Goal: Information Seeking & Learning: Learn about a topic

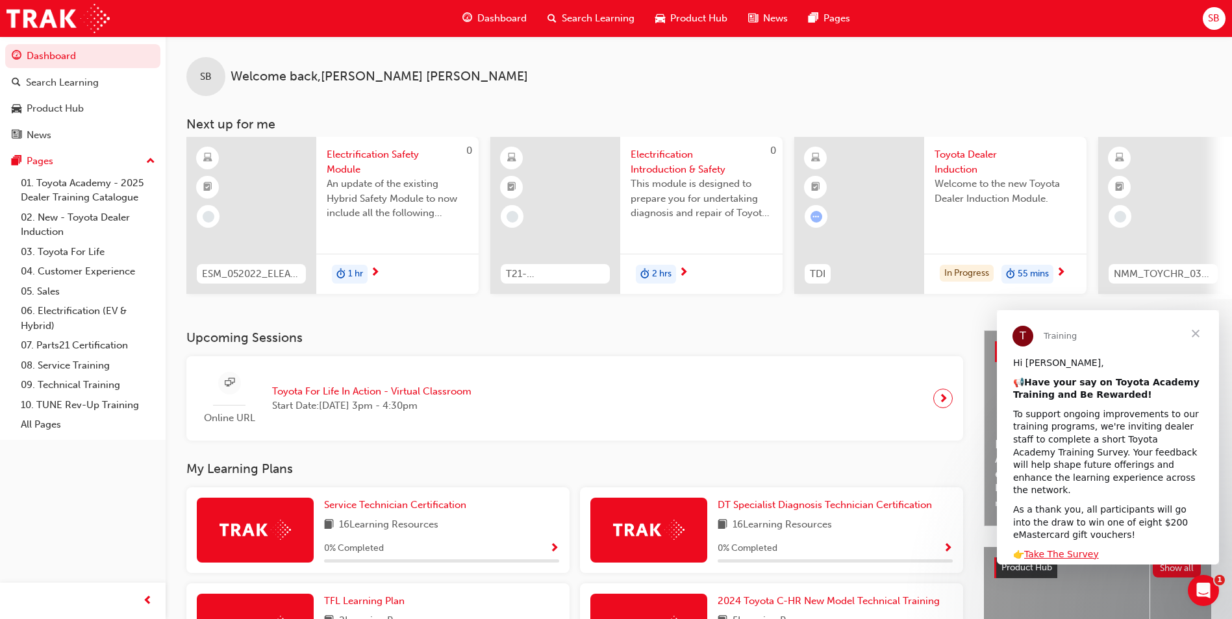
click at [968, 205] on span "Welcome to the new Toyota Dealer Induction Module." at bounding box center [1005, 191] width 142 height 29
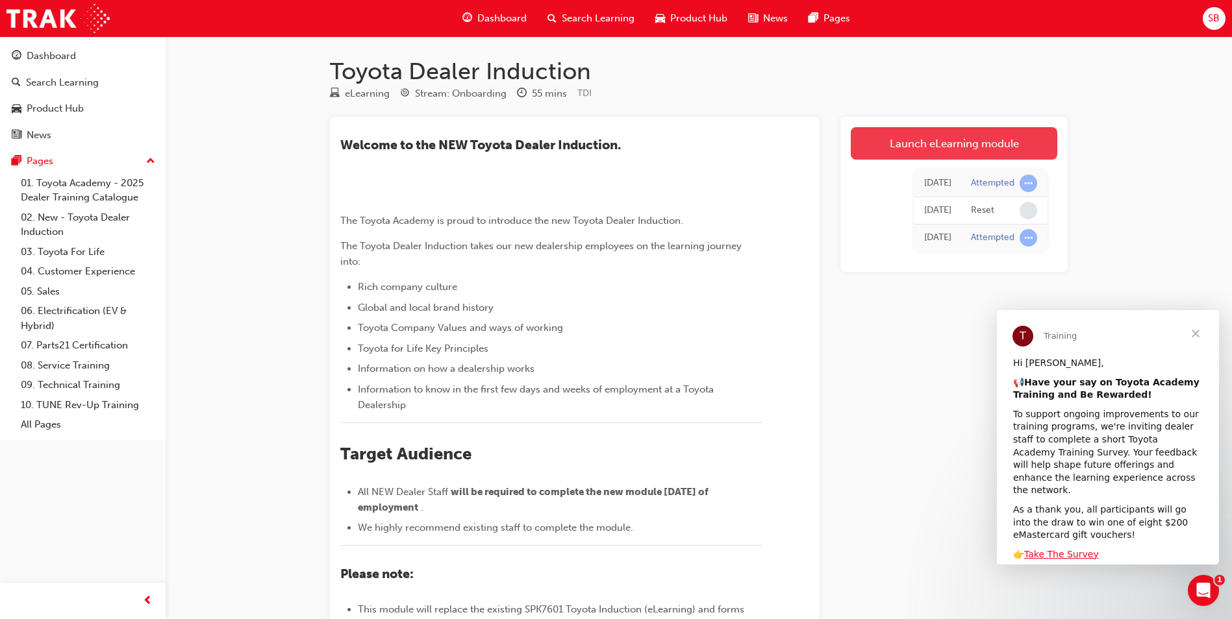
click at [938, 140] on link "Launch eLearning module" at bounding box center [954, 143] width 206 height 32
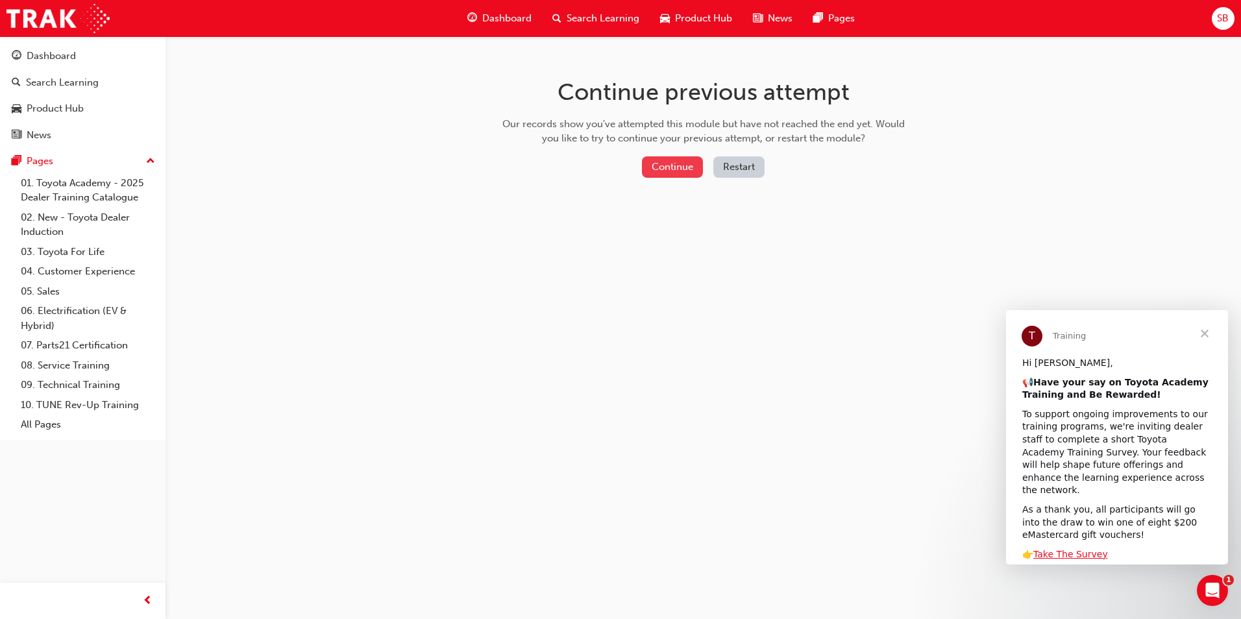
click at [662, 168] on button "Continue" at bounding box center [672, 166] width 61 height 21
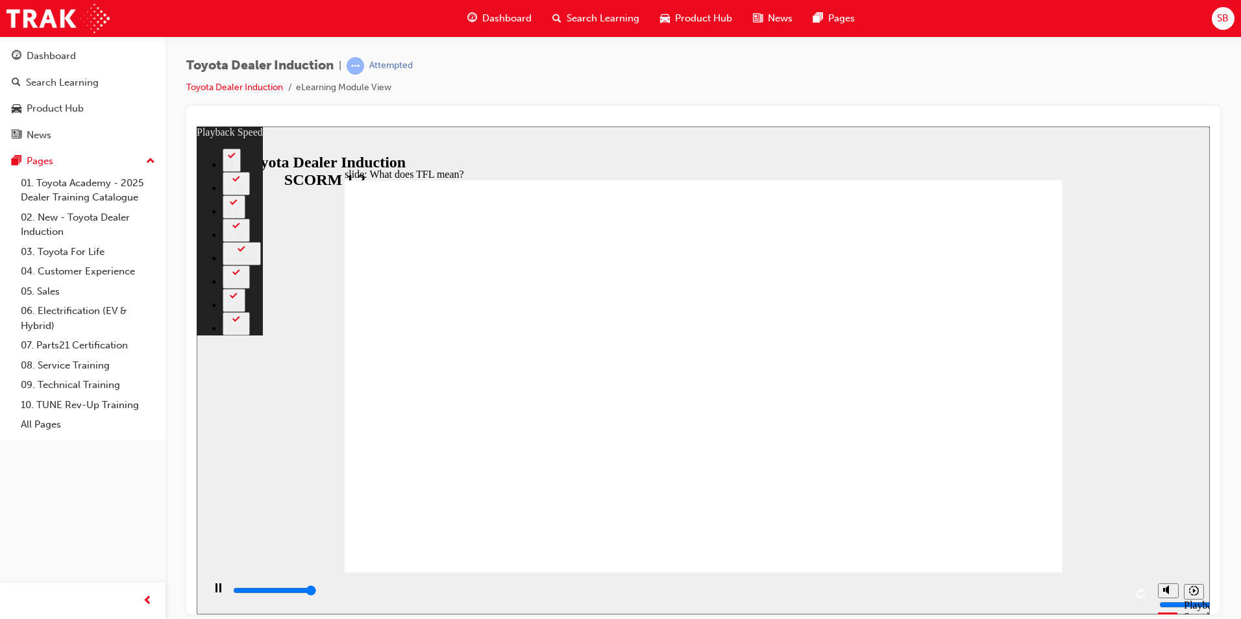
type input "10800"
drag, startPoint x: 360, startPoint y: 545, endPoint x: 1046, endPoint y: 541, distance: 685.7
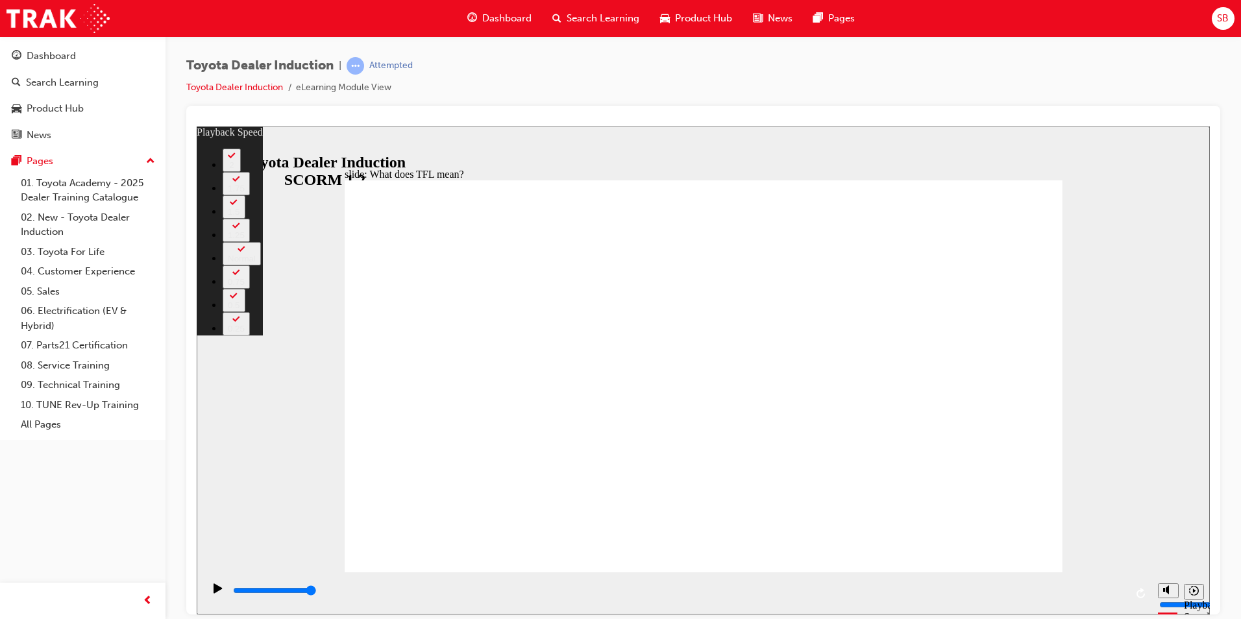
type input "139"
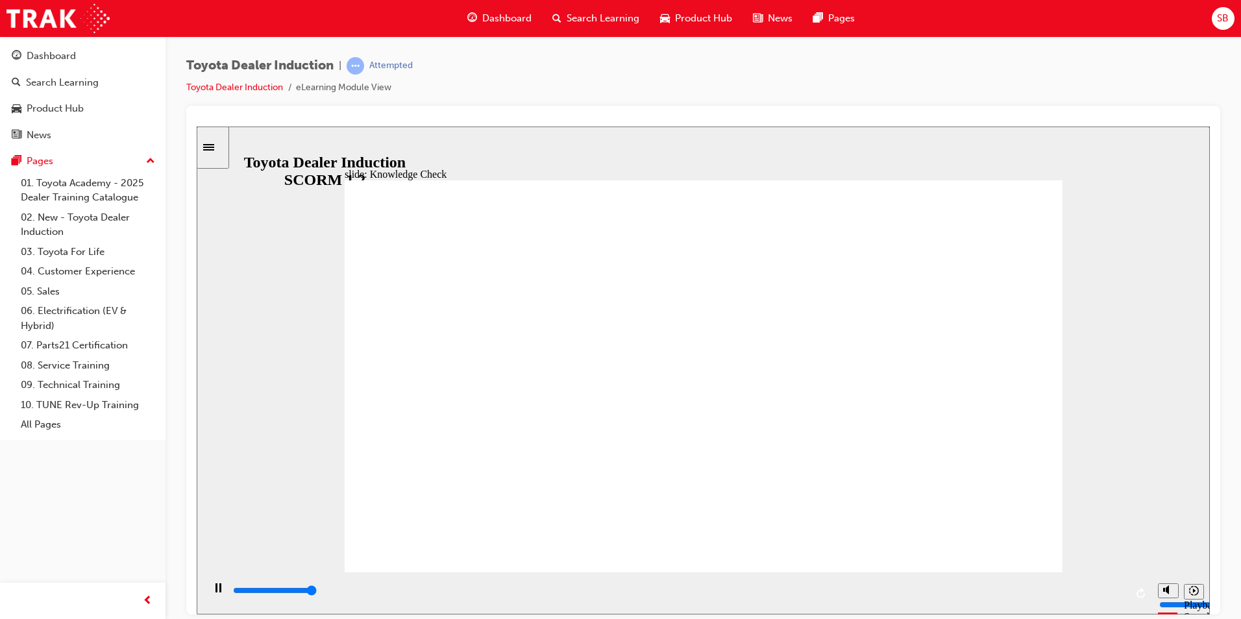
type input "5000"
radio input "true"
drag, startPoint x: 479, startPoint y: 328, endPoint x: 538, endPoint y: 339, distance: 60.1
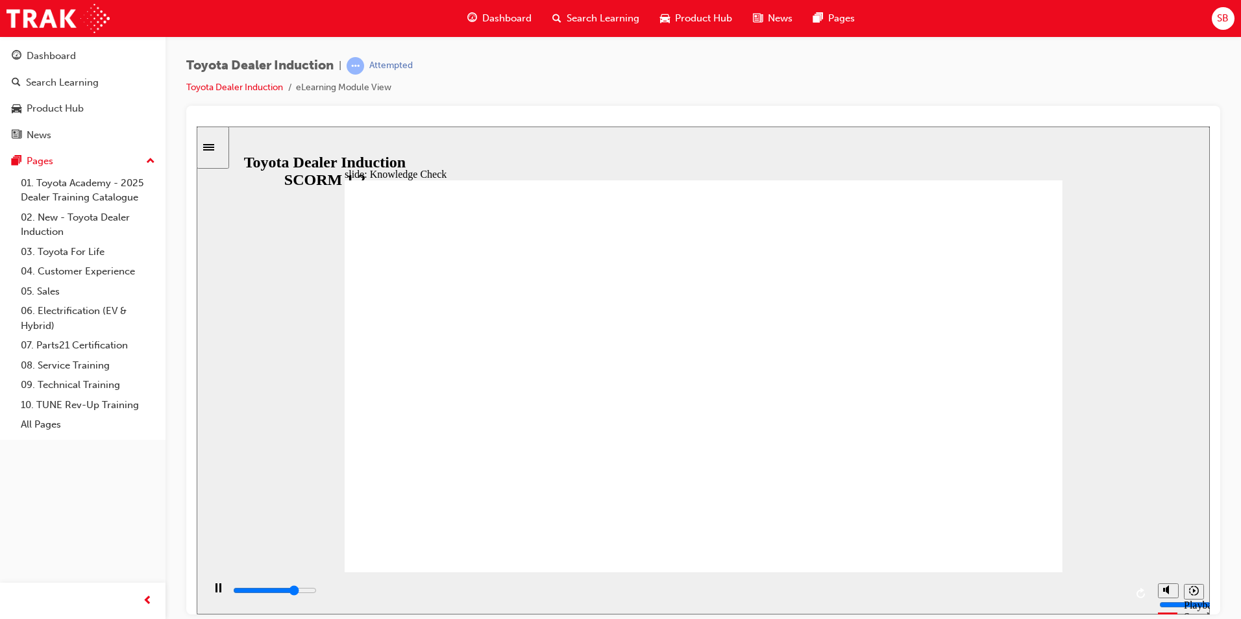
type input "3800"
radio input "true"
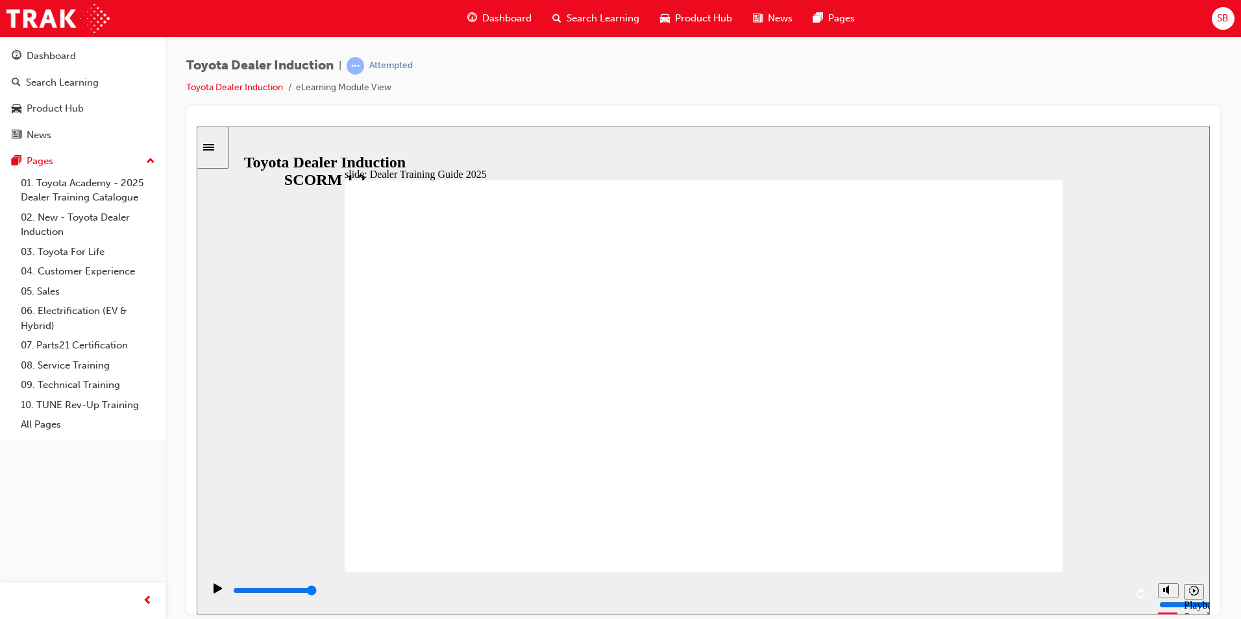
type input "5000"
radio input "true"
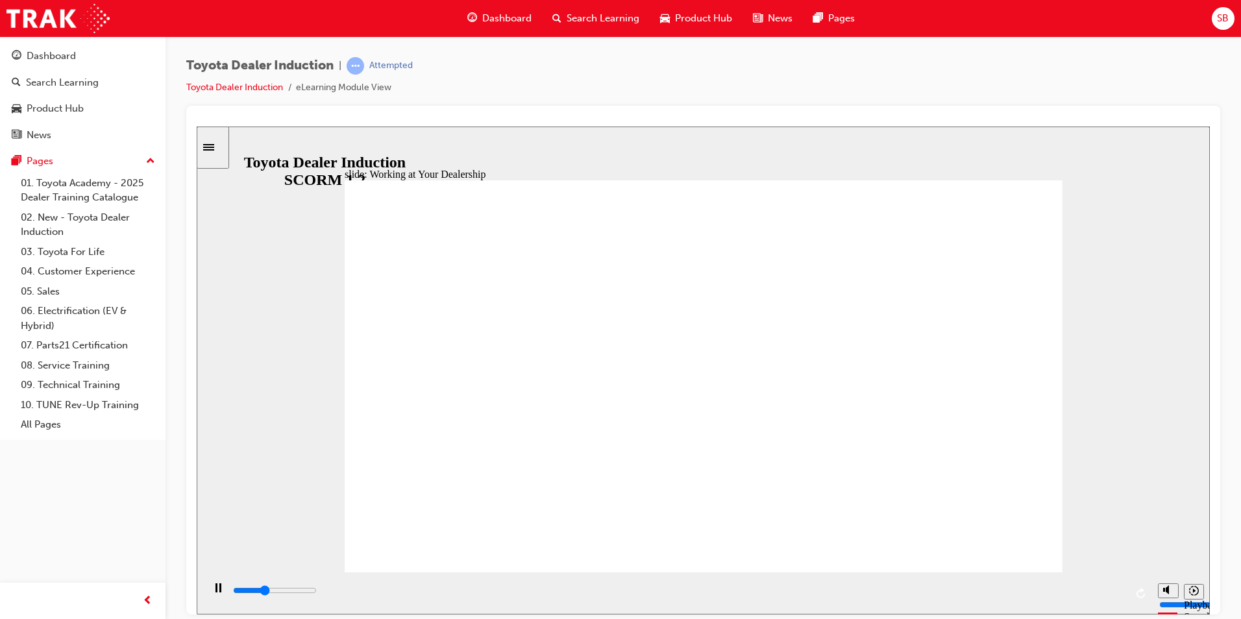
drag, startPoint x: 294, startPoint y: 596, endPoint x: 1083, endPoint y: 592, distance: 788.9
click at [1083, 592] on div "playback controls" at bounding box center [679, 591] width 894 height 14
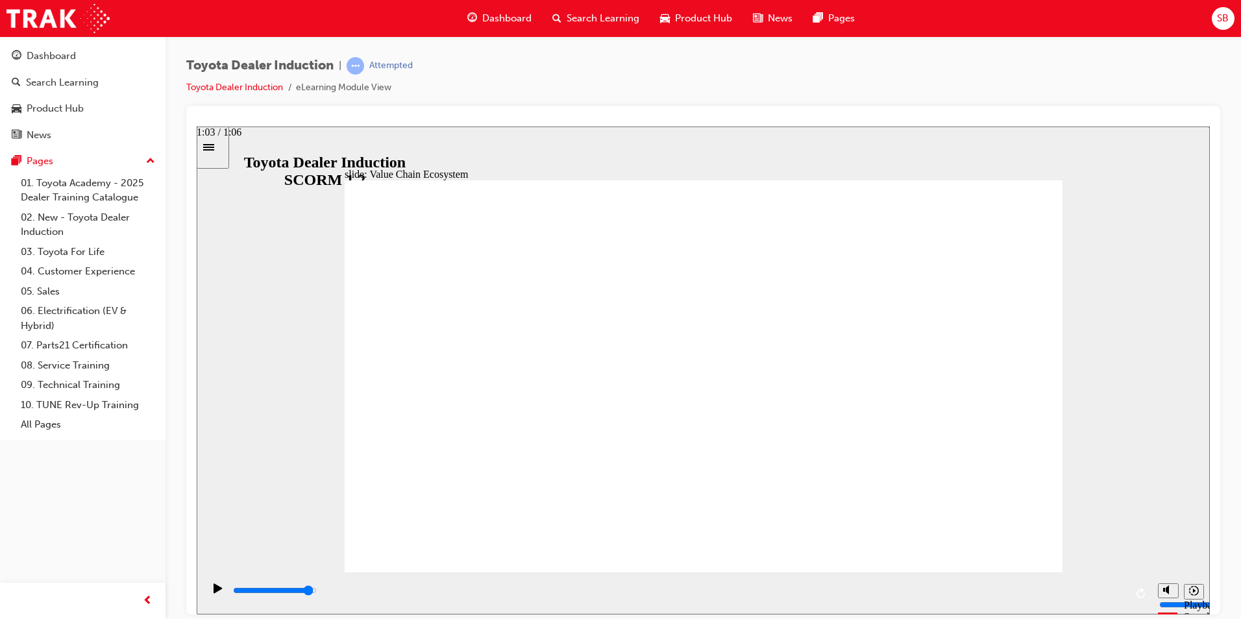
drag, startPoint x: 879, startPoint y: 591, endPoint x: 1089, endPoint y: 595, distance: 209.8
click at [1089, 595] on div "playback controls" at bounding box center [679, 591] width 894 height 14
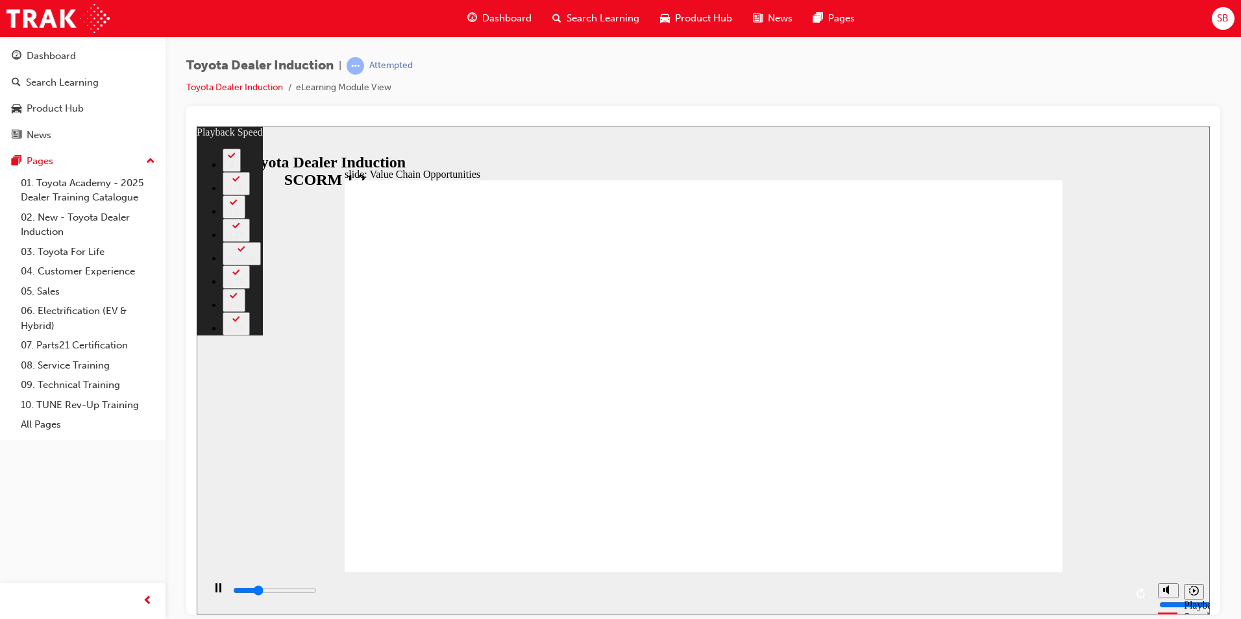
type input "3100"
type input "0"
type input "3400"
type input "1"
type input "3600"
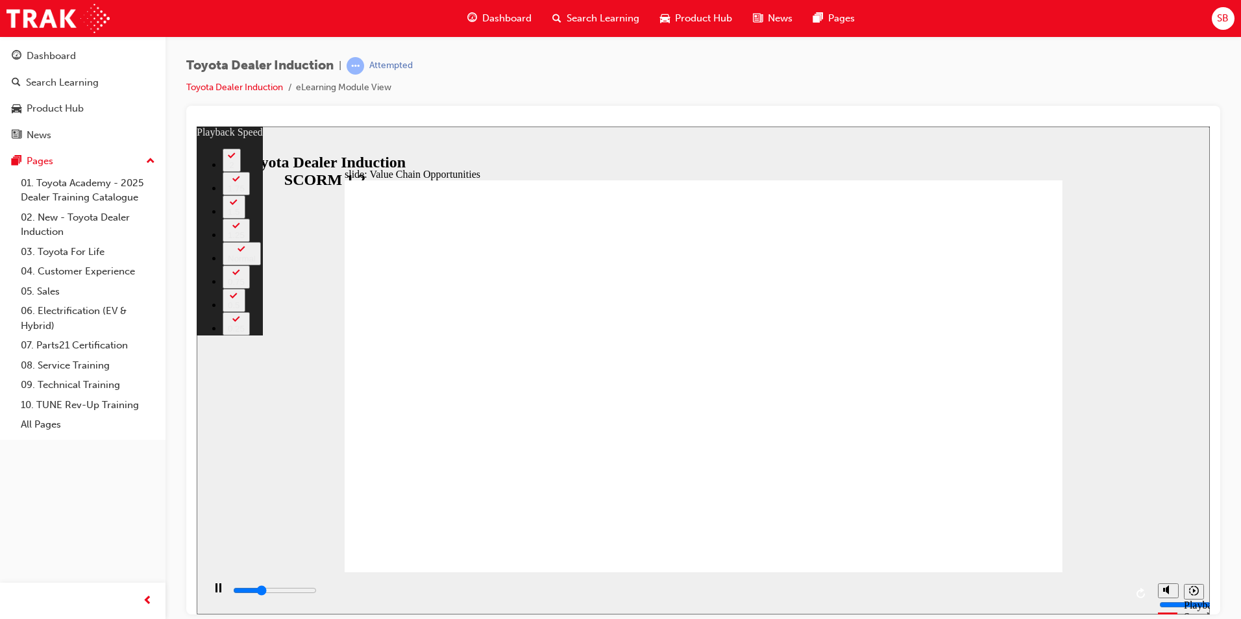
type input "1"
type input "3900"
type input "1"
type input "4100"
type input "1"
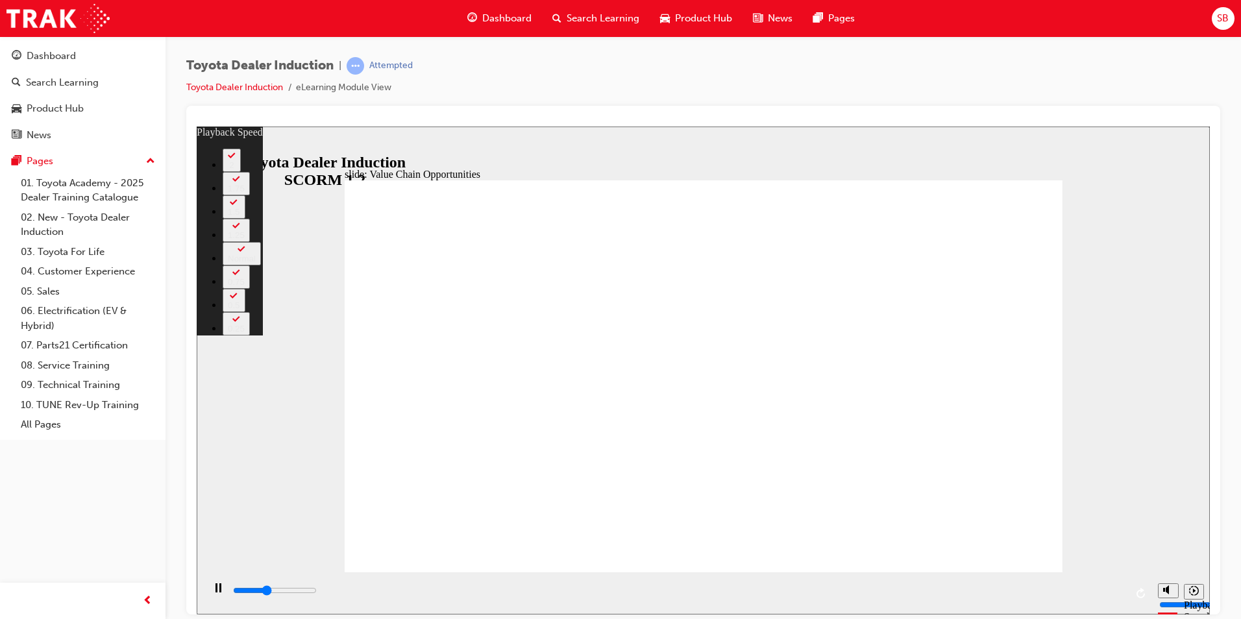
type input "4400"
type input "2"
type input "4700"
type input "2"
type input "5000"
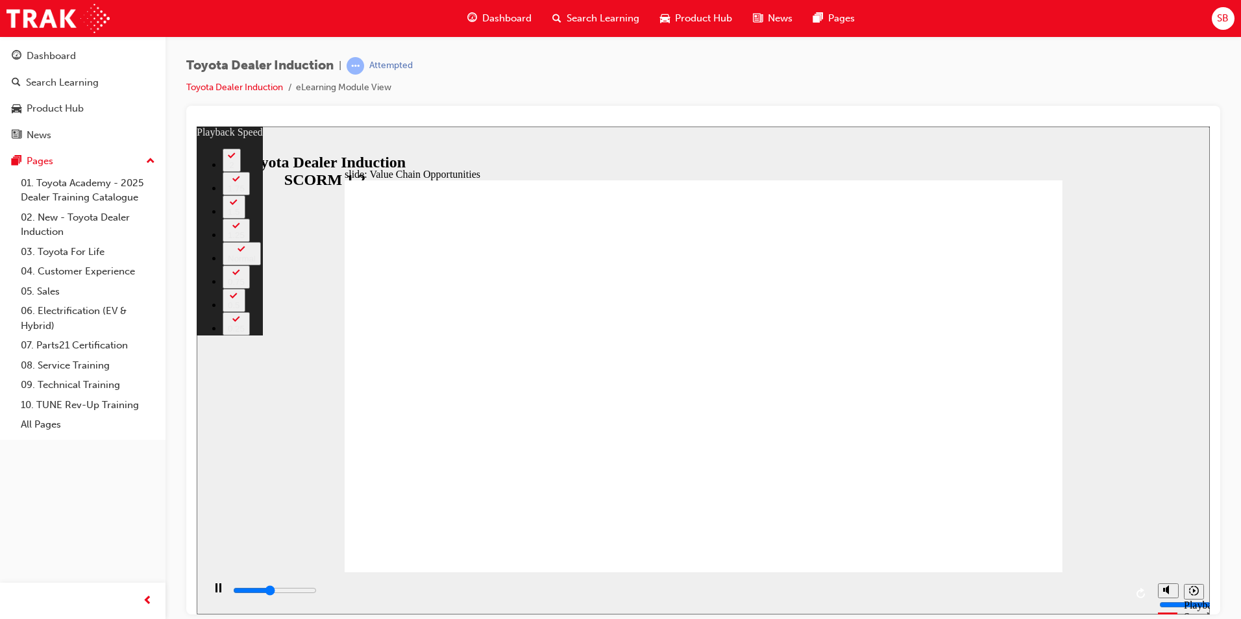
type input "2"
type input "5200"
type input "2"
type input "5500"
type input "3"
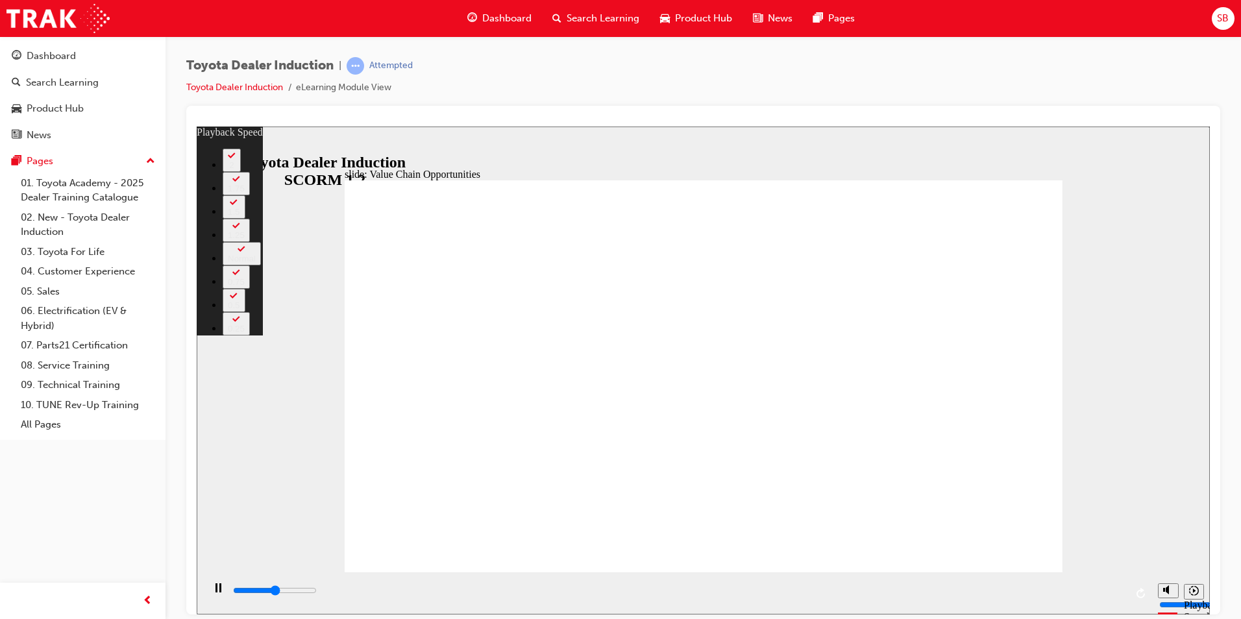
type input "5700"
type input "3"
type input "6000"
type input "3"
type input "6100"
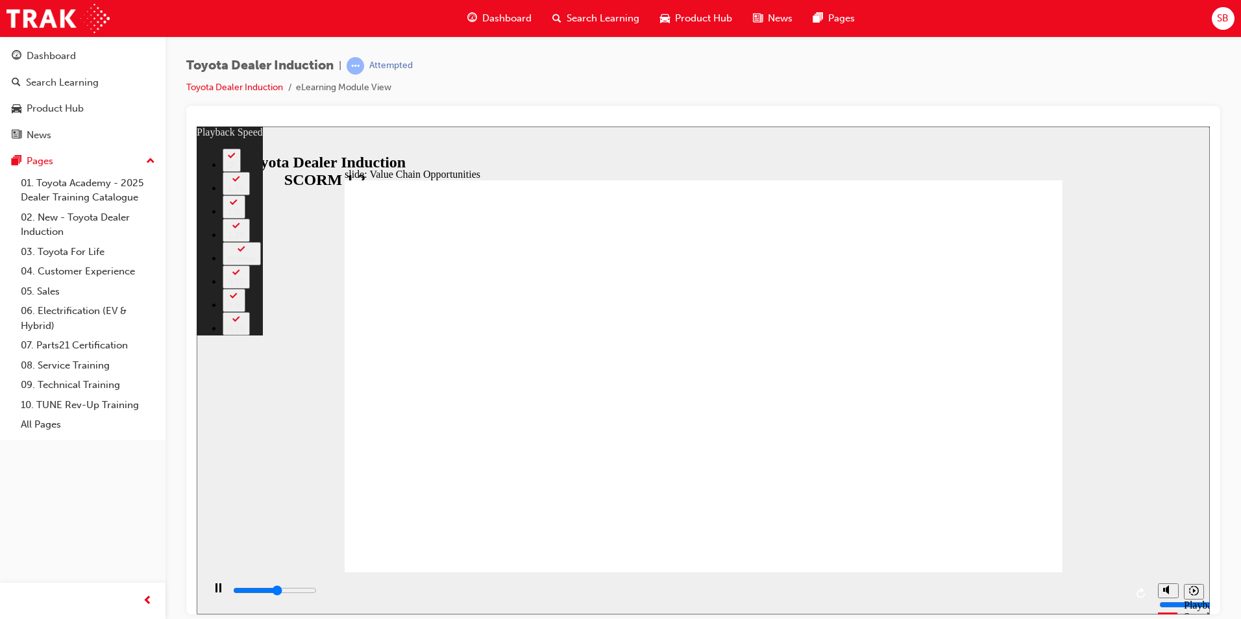
type input "3"
type input "6300"
type input "3"
type input "6600"
type input "4"
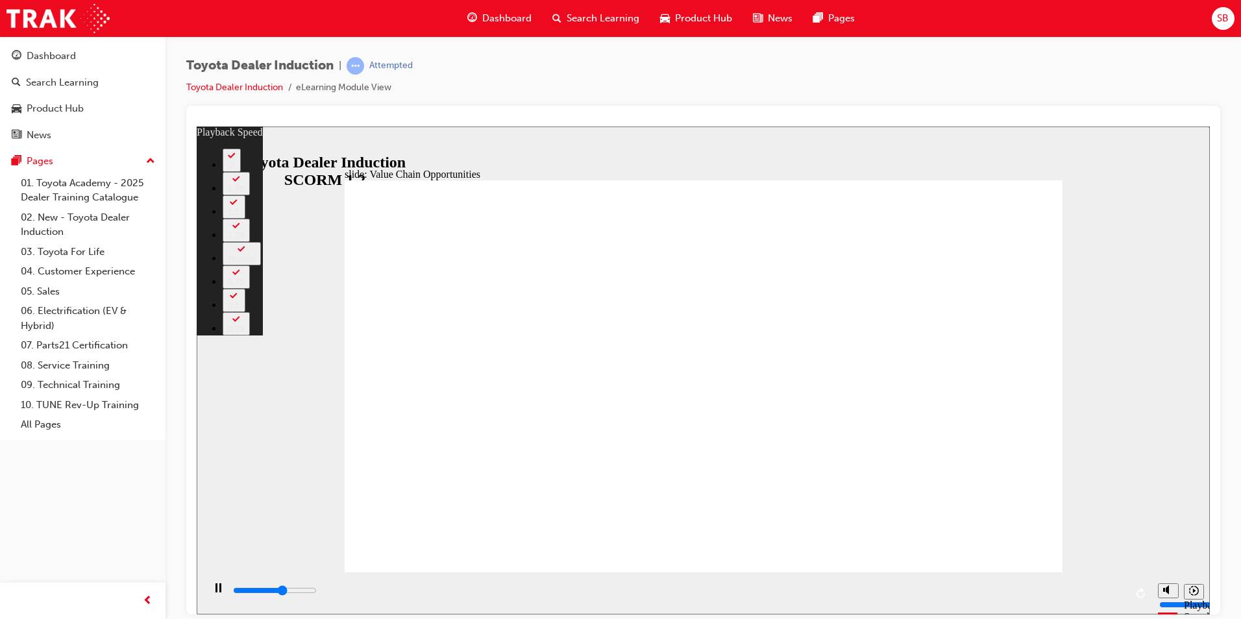
type input "6800"
type input "4"
type input "7100"
type input "4"
type input "7300"
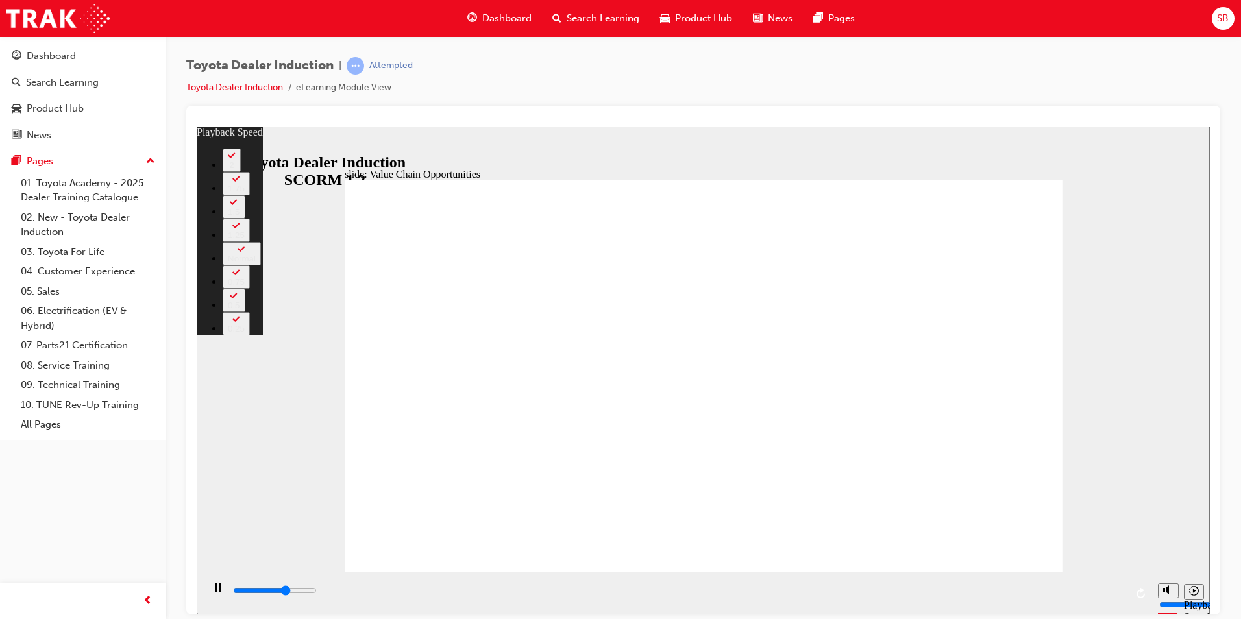
type input "5"
type input "7600"
type input "5"
type input "7900"
type input "5"
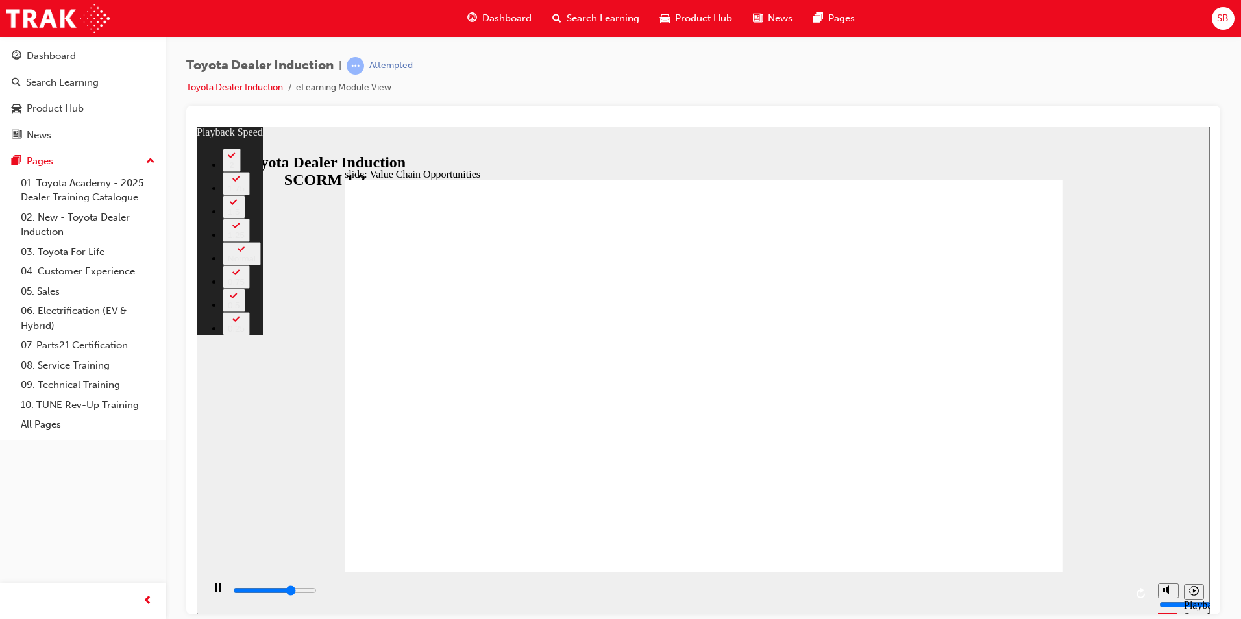
type input "8100"
type input "5"
type input "8400"
type input "6"
type input "8700"
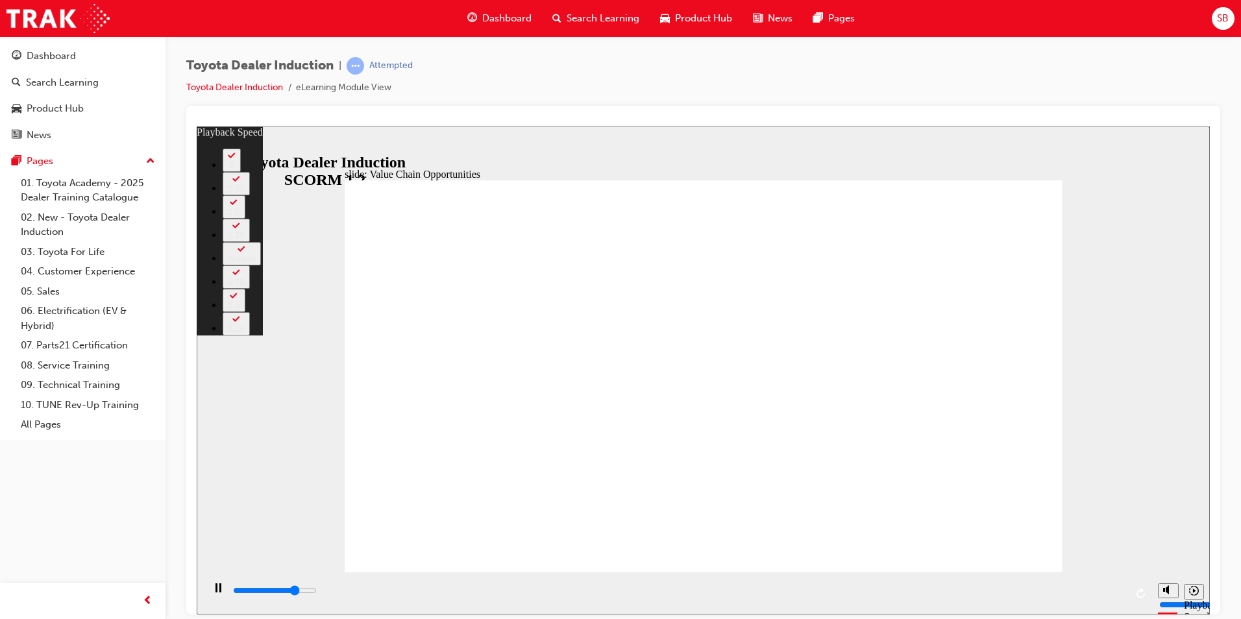
type input "6"
type input "9000"
type input "6"
type input "9200"
type input "6"
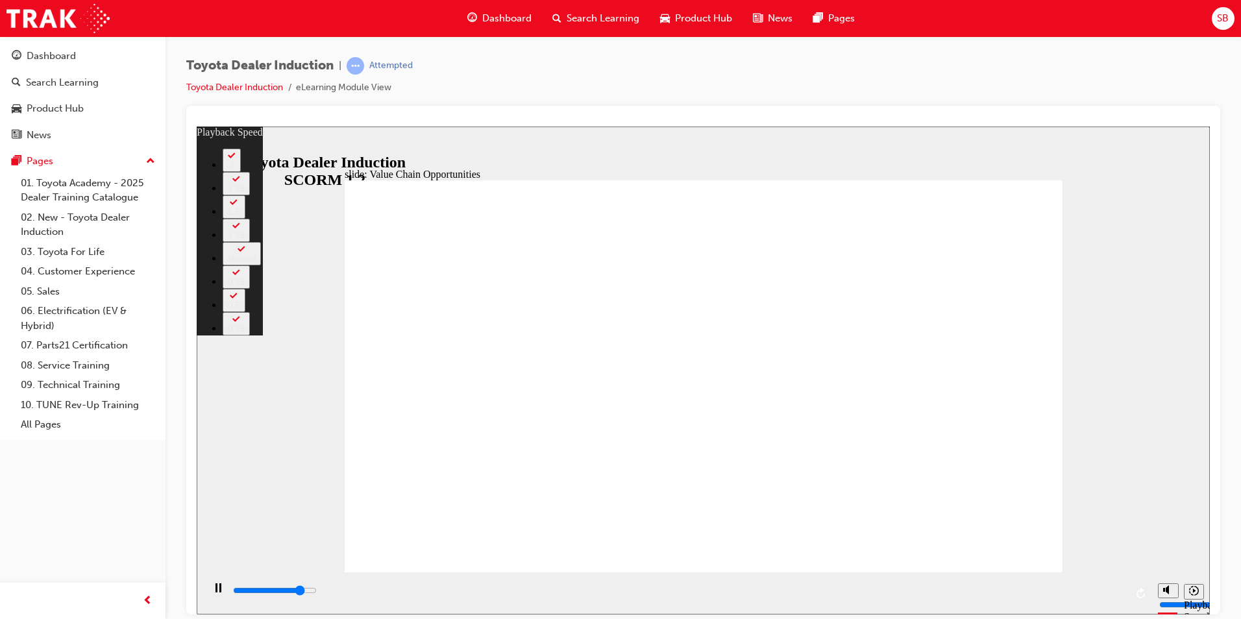
type input "9500"
type input "7"
type input "9700"
type input "7"
type input "10000"
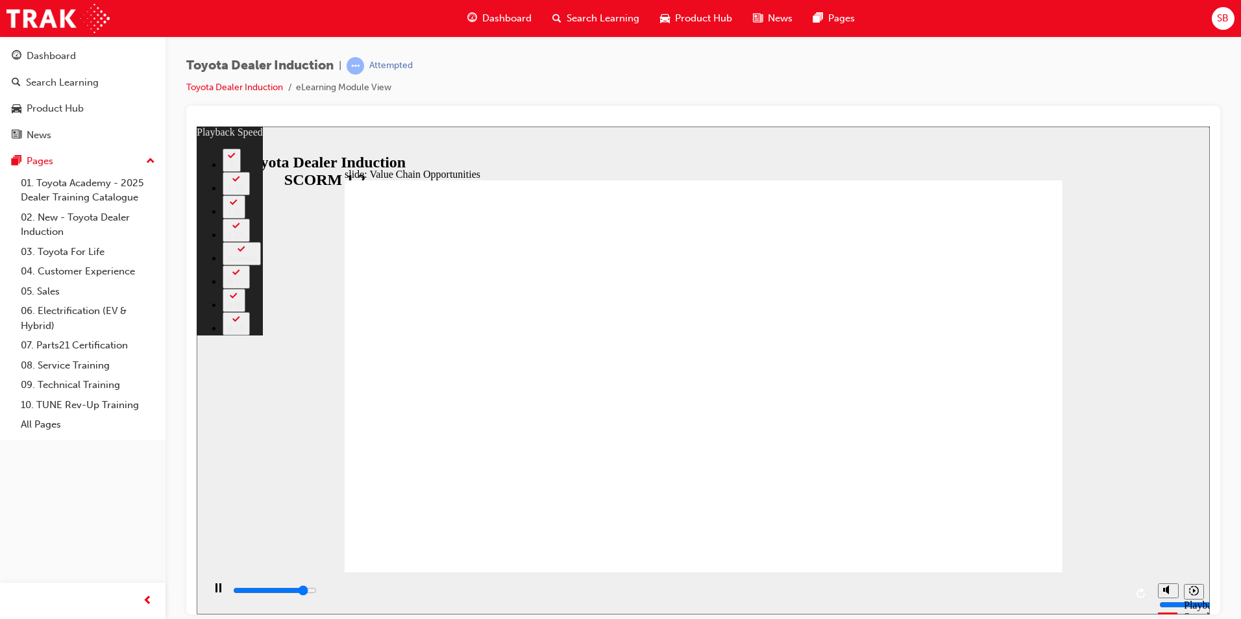
type input "7"
type input "10300"
type input "7"
type input "10600"
type input "8"
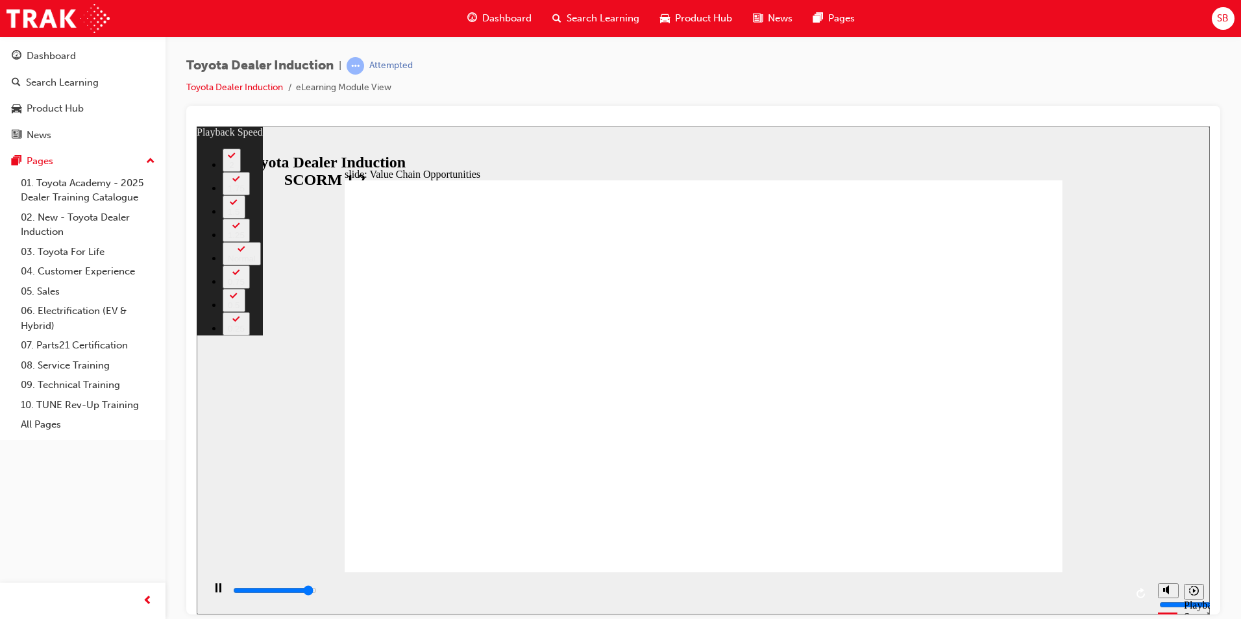
type input "10800"
type input "8"
type input "11100"
type input "8"
type input "11300"
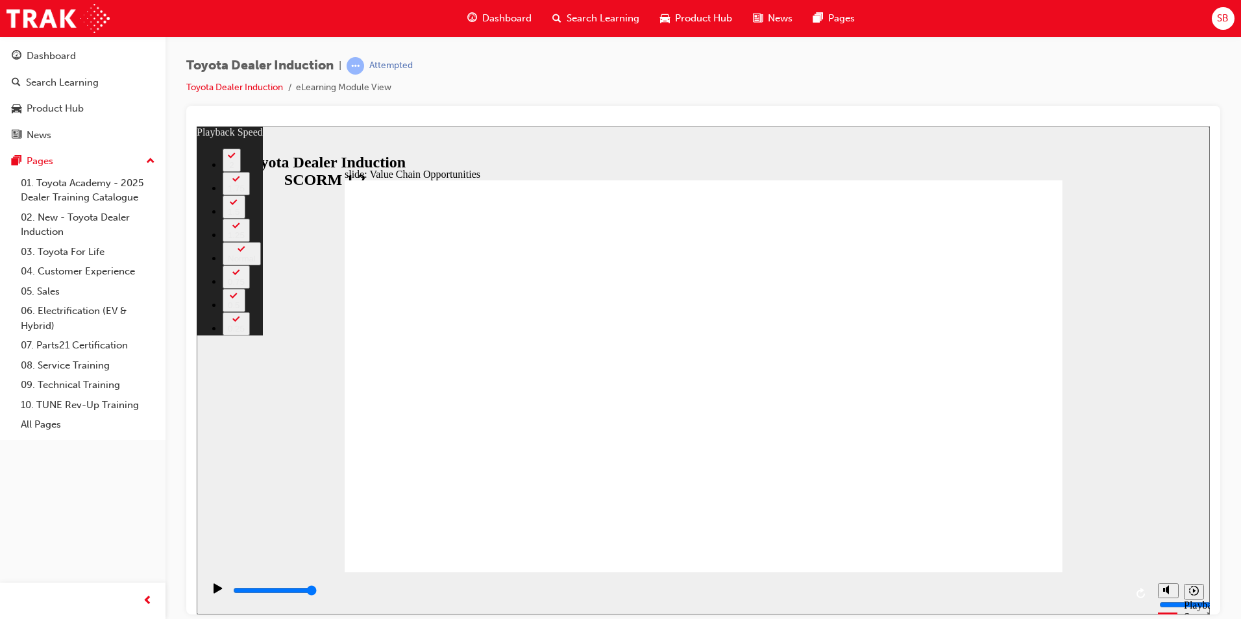
type input "64"
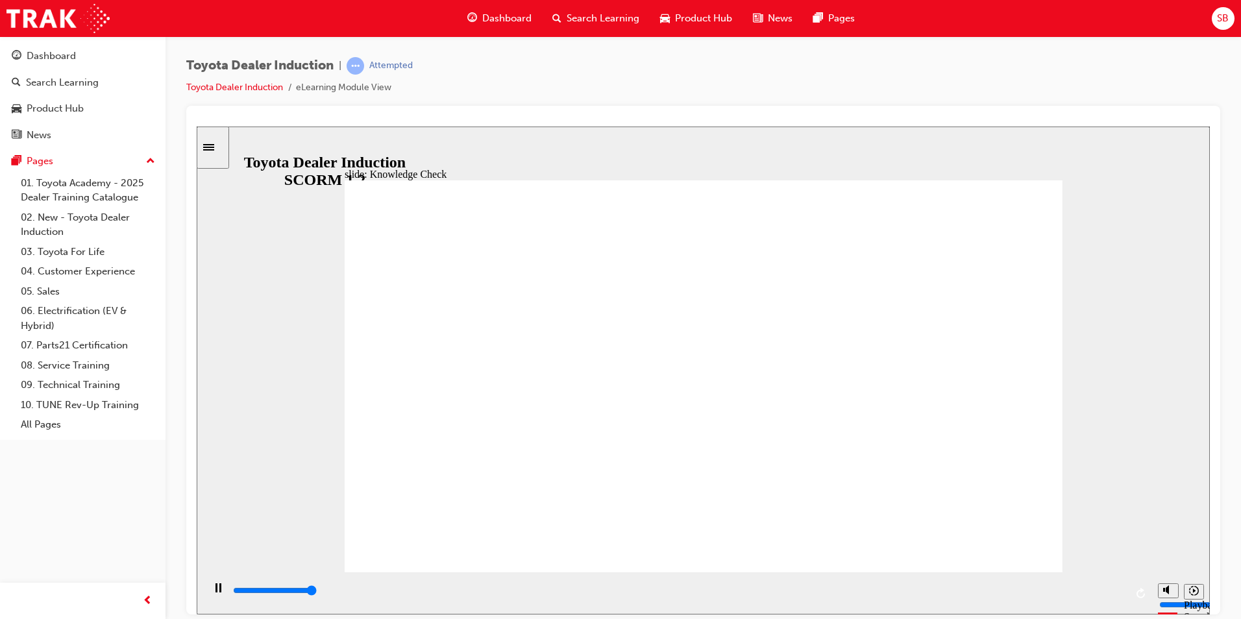
type input "5000"
radio input "true"
type input "5000"
radio input "true"
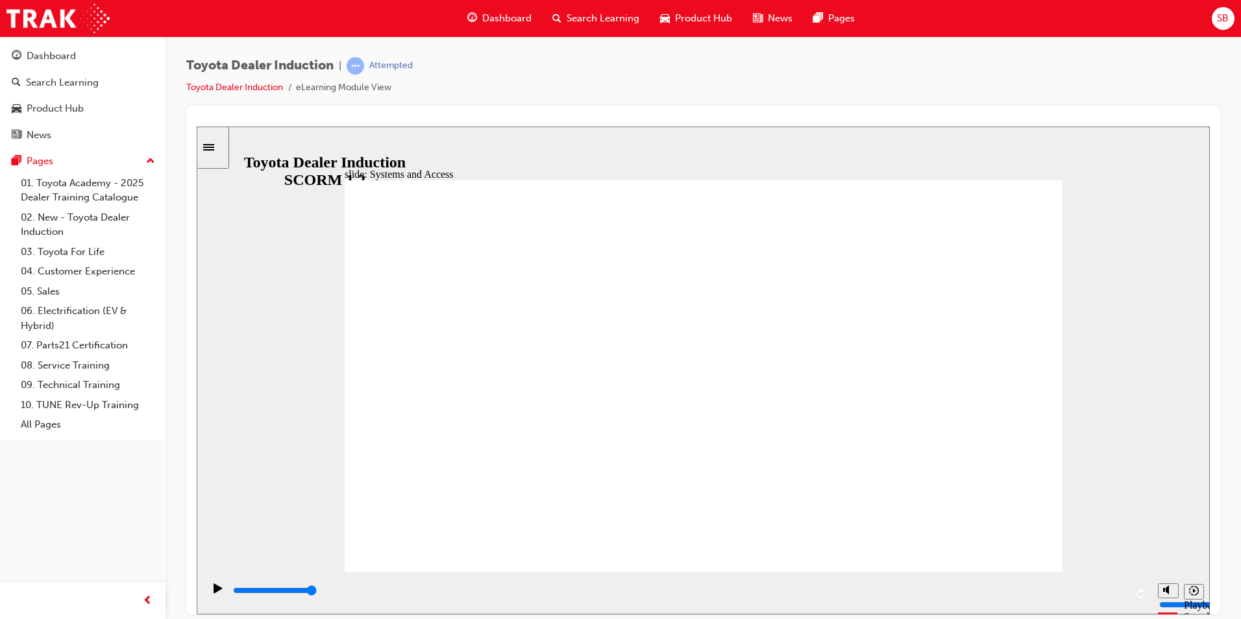
drag, startPoint x: 991, startPoint y: 422, endPoint x: 950, endPoint y: 424, distance: 41.0
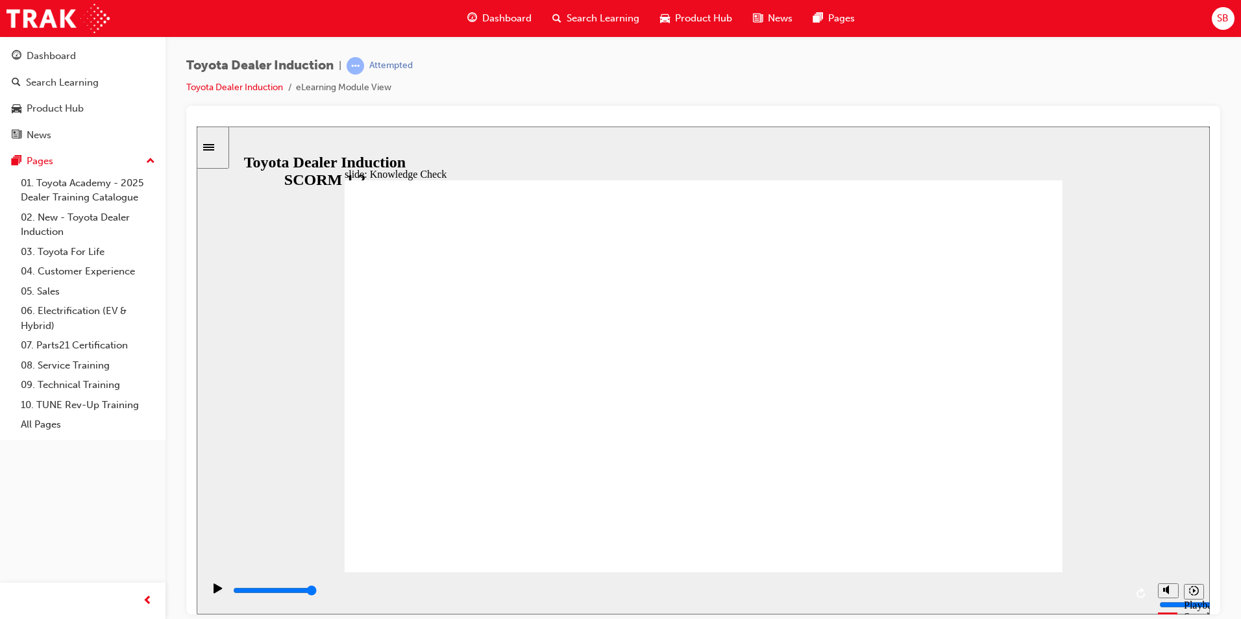
type input "1600"
type input "T"
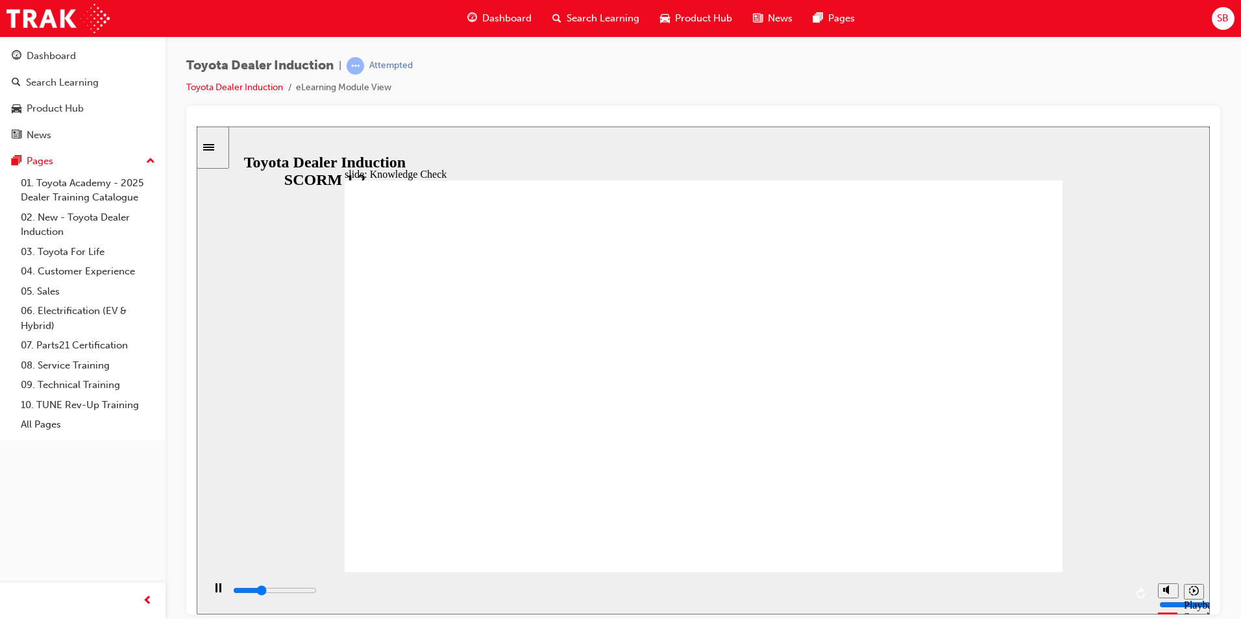
type input "T"
type input "1800"
type input "To"
type input "1900"
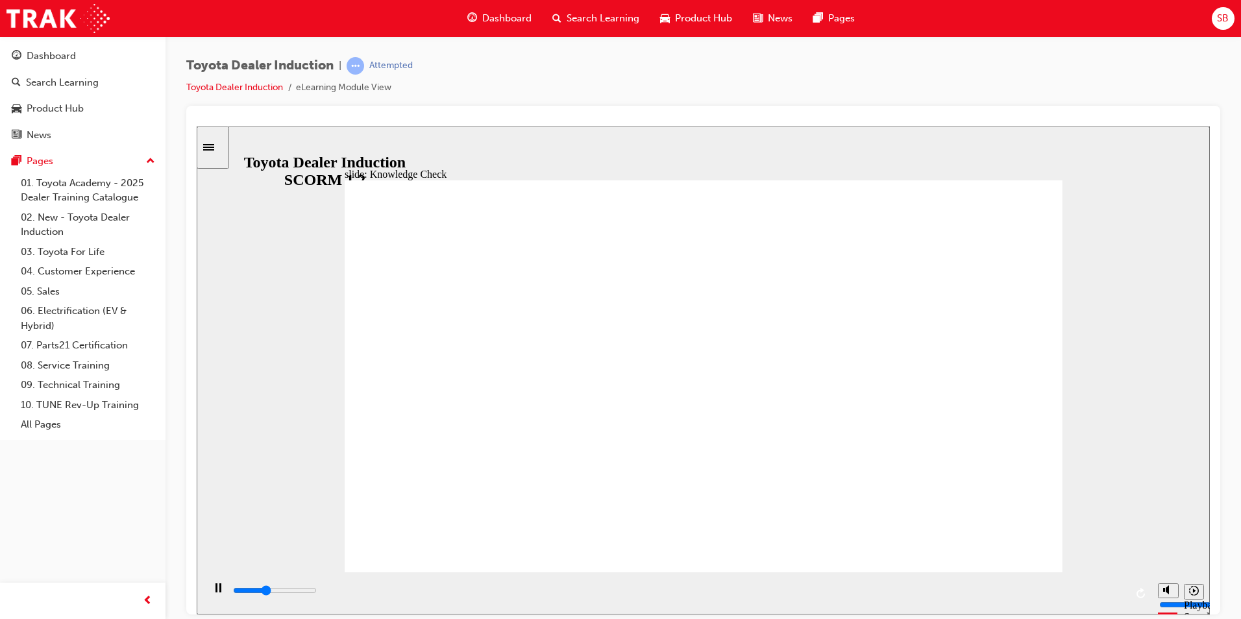
type input "Toy"
type input "2000"
type input "Toyo"
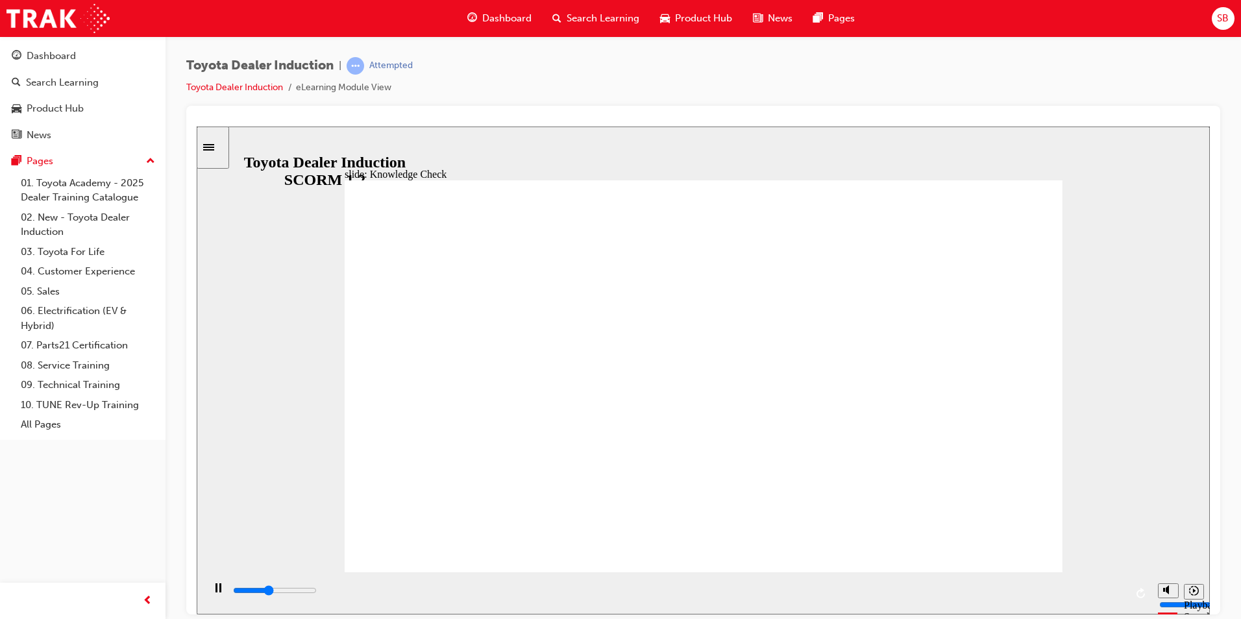
type input "2100"
type input "Toyot"
type input "2200"
type input "Toyota"
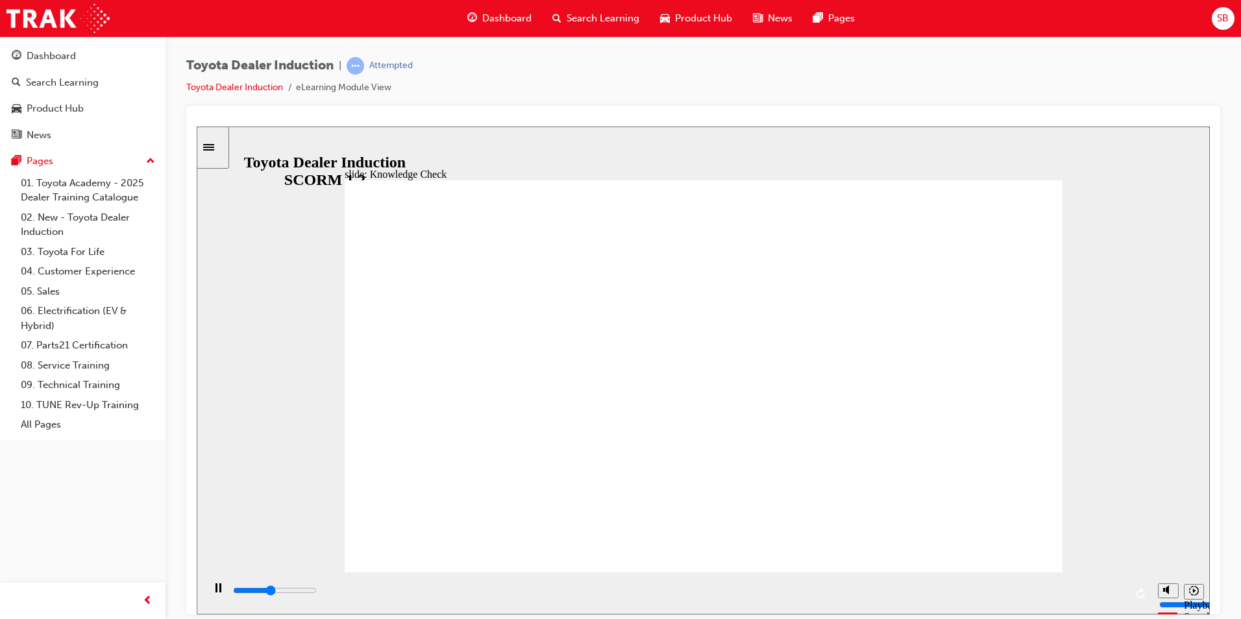
type input "Toyota"
type input "2400"
type input "Toyota"
type input "2800"
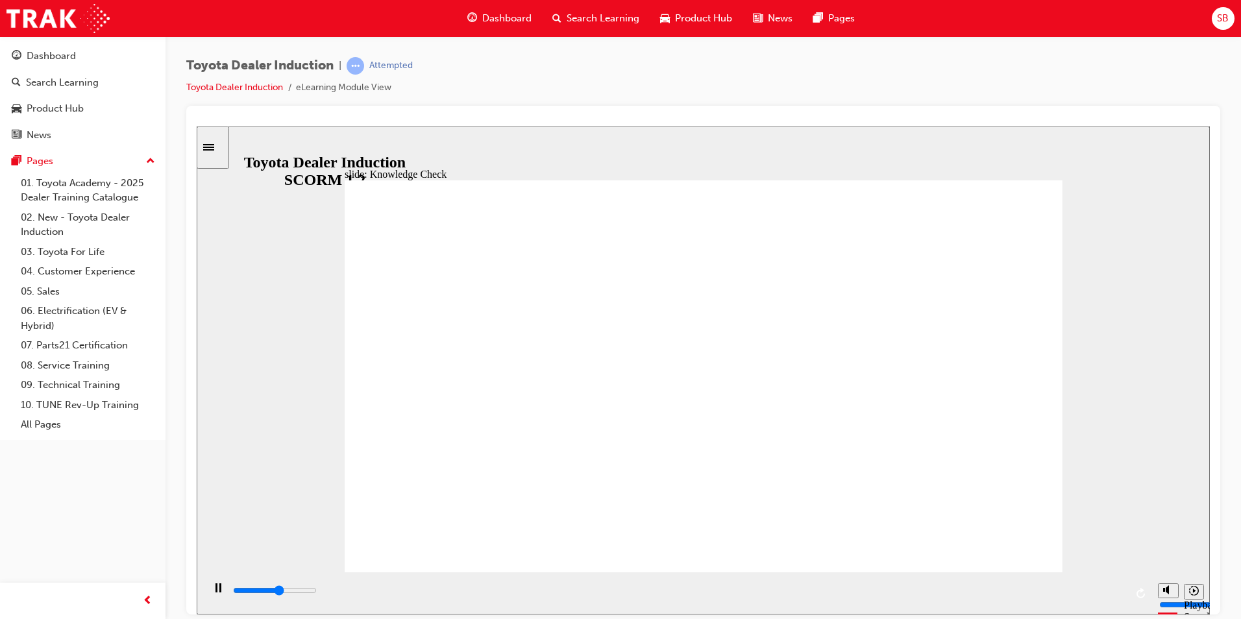
type input "Toyota E"
type input "3400"
type input "Toyota En"
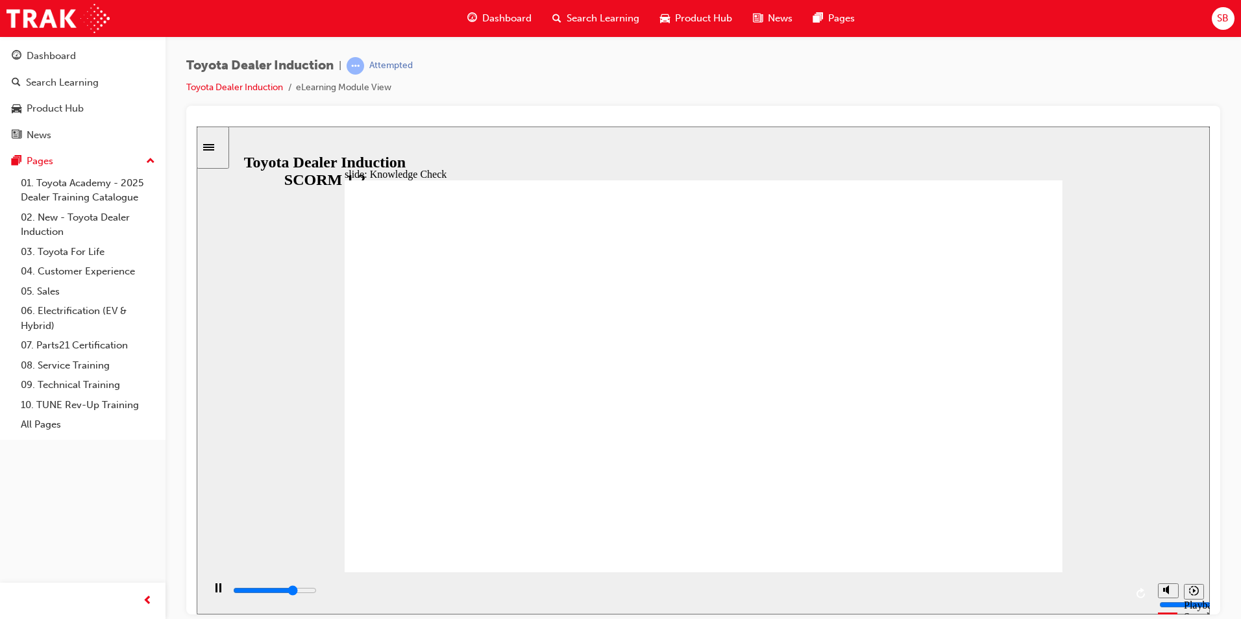
type input "3700"
type input "Toyota Eng"
type input "3800"
type input "Toyota Enga"
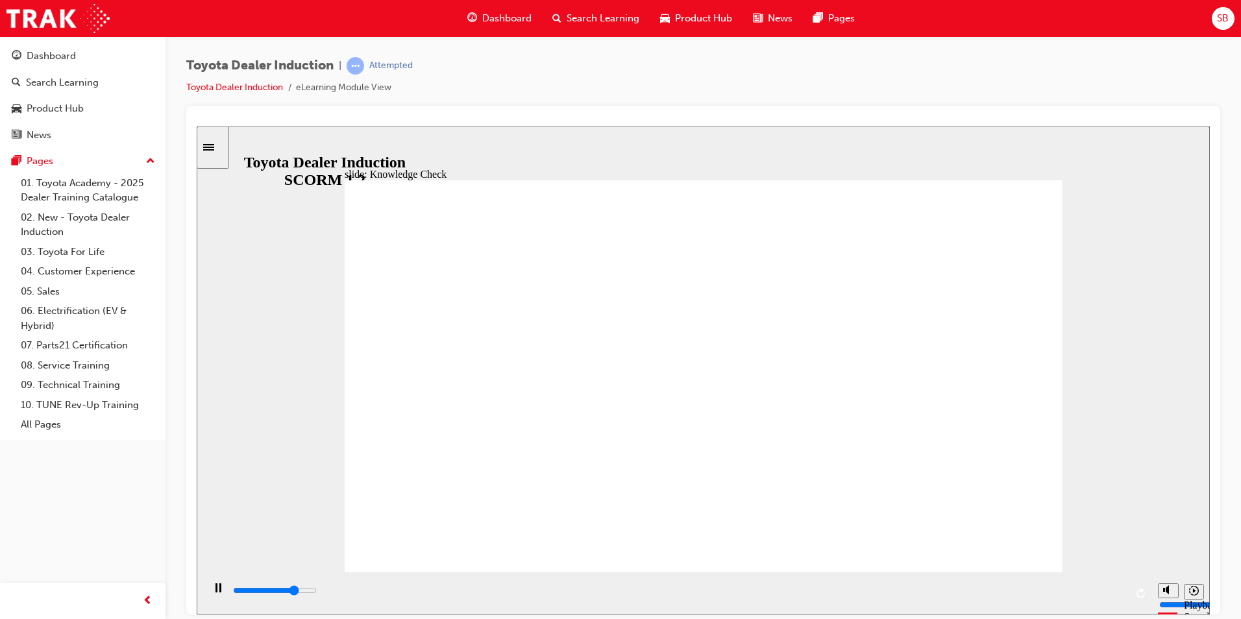
type input "Toyota Enga"
type input "3900"
type input "Toyota Engag"
type input "3900"
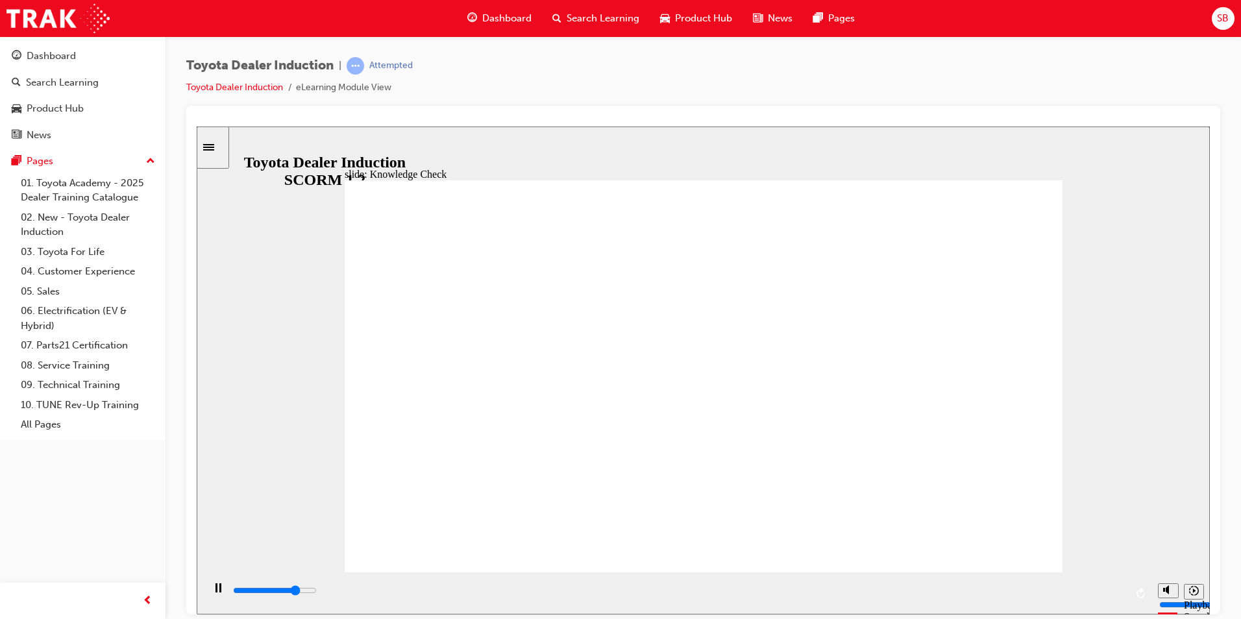
type input "Toyota Engage"
type input "4100"
type input "Toyota Engage"
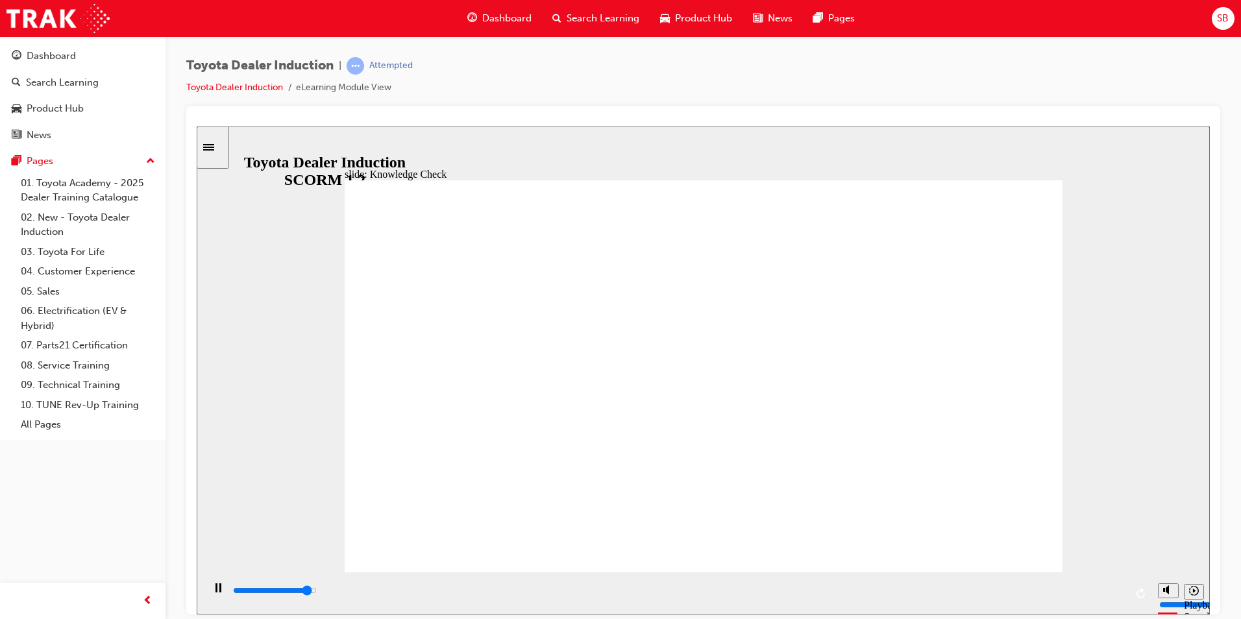
type input "4700"
type input "Toyota Engage A"
type input "5000"
type input "Toyota Engage Ap"
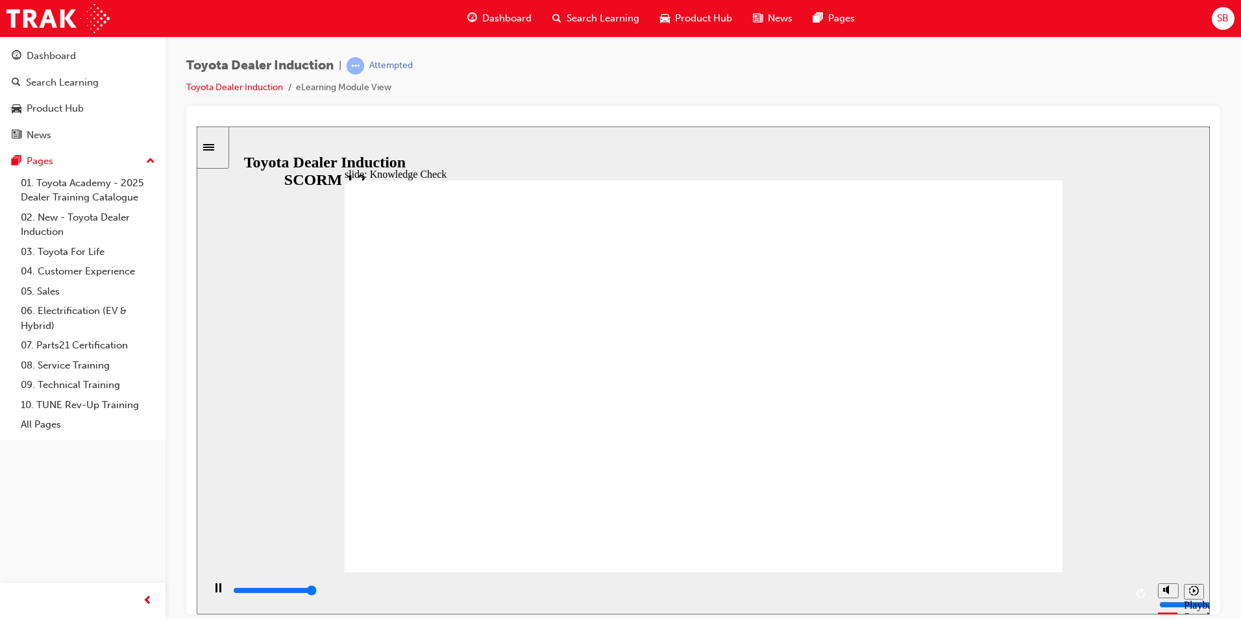
type input "Toyota Engage Ap"
type input "Toyota Engage App"
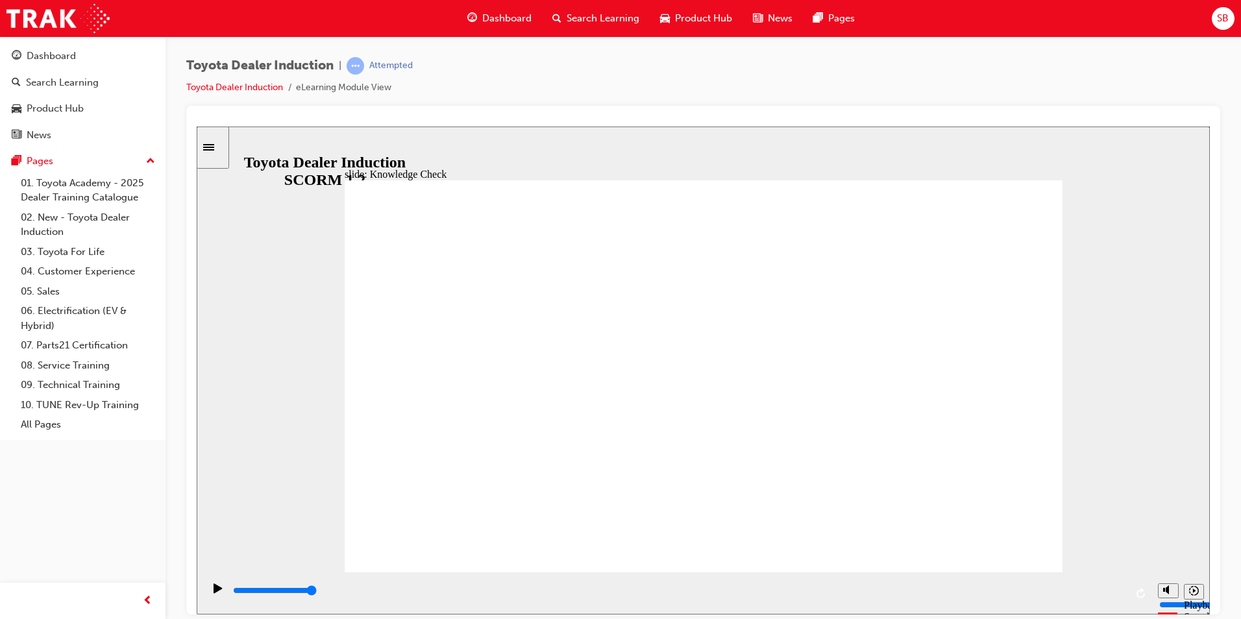
type input "Toyota Engage App"
drag, startPoint x: 630, startPoint y: 593, endPoint x: 822, endPoint y: 593, distance: 192.2
click at [317, 593] on input "slide progress" at bounding box center [275, 590] width 84 height 10
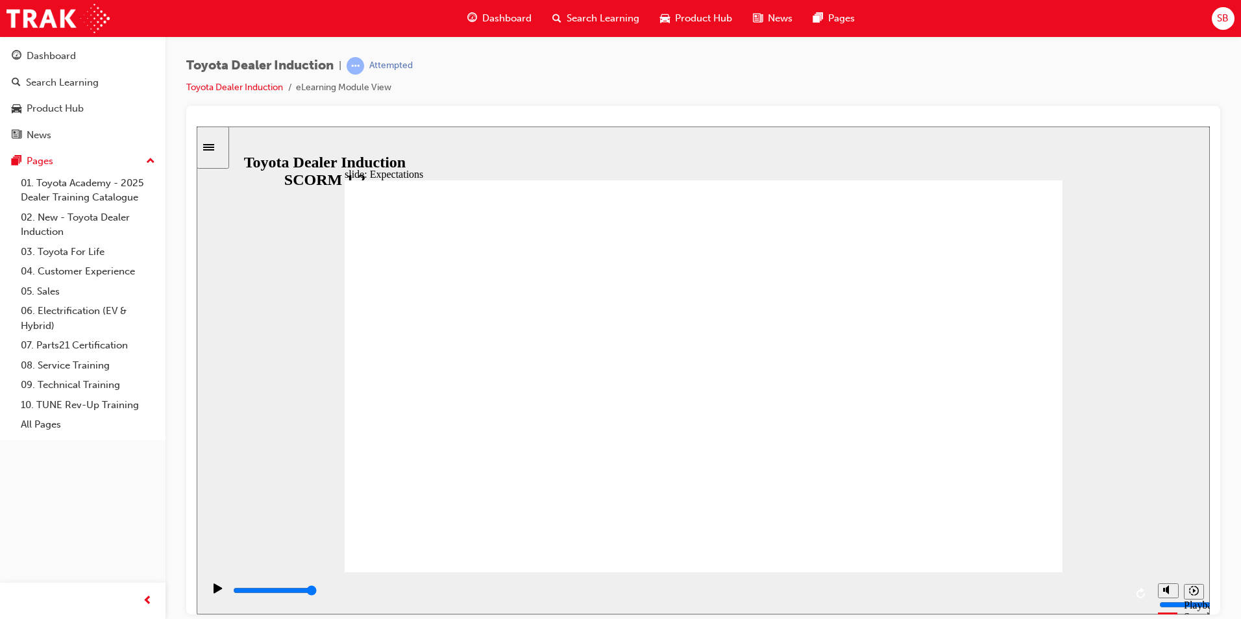
drag, startPoint x: 1016, startPoint y: 523, endPoint x: 1016, endPoint y: 529, distance: 6.5
drag, startPoint x: 812, startPoint y: 593, endPoint x: 1119, endPoint y: 609, distance: 307.5
click at [1119, 609] on div "playback controls" at bounding box center [677, 593] width 949 height 42
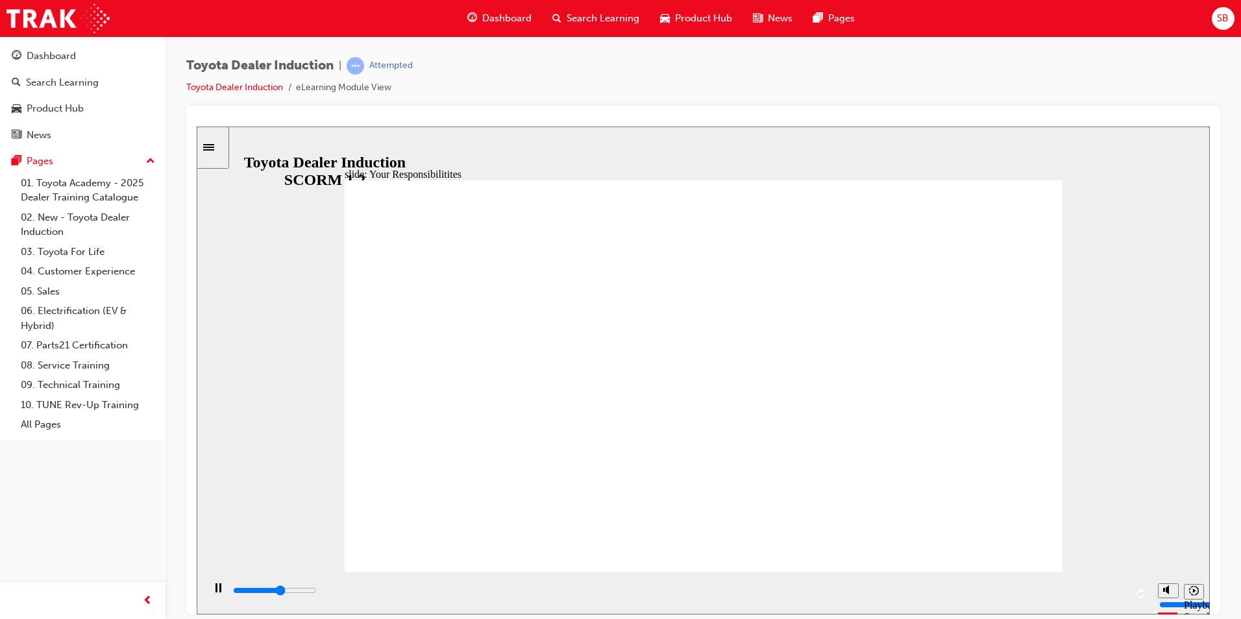
type input "4900"
checkbox input "true"
type input "8400"
checkbox input "true"
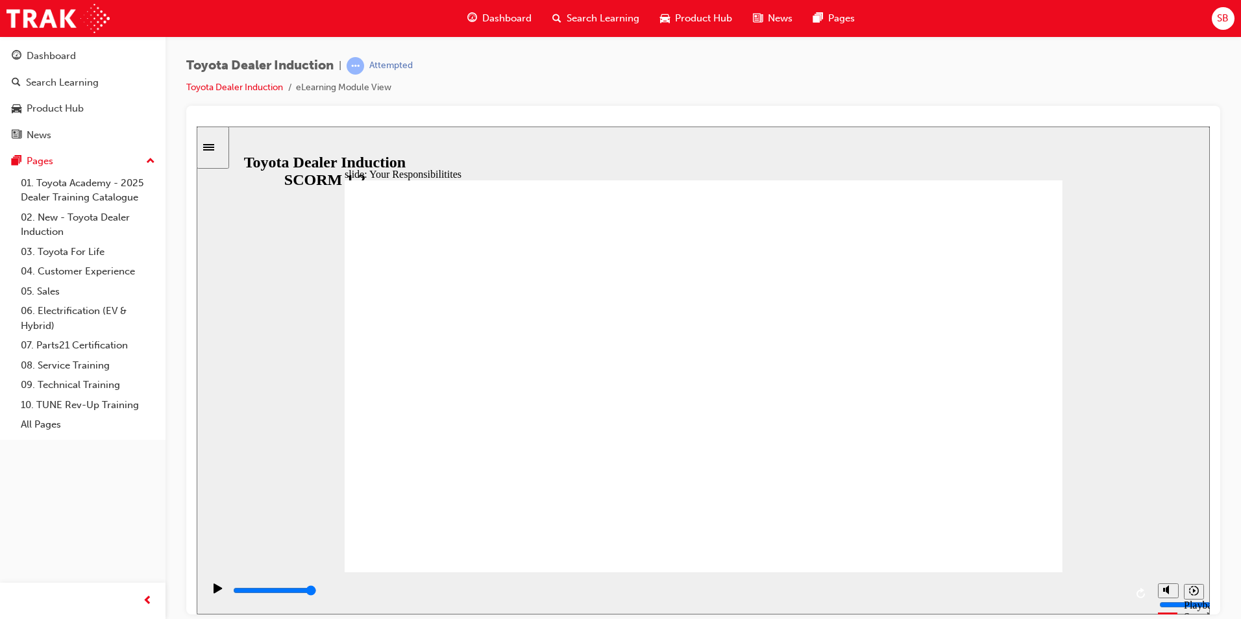
checkbox input "true"
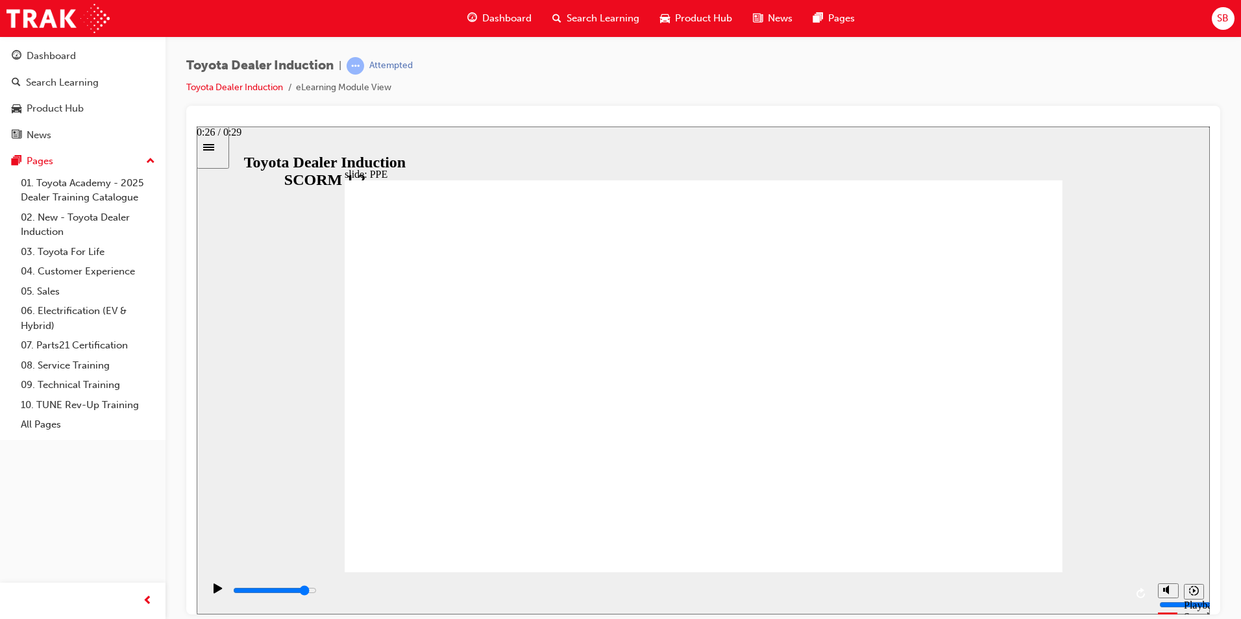
drag, startPoint x: 530, startPoint y: 594, endPoint x: 1036, endPoint y: 593, distance: 505.2
click at [1036, 593] on div "playback controls" at bounding box center [679, 591] width 894 height 14
drag, startPoint x: 828, startPoint y: 485, endPoint x: 732, endPoint y: 506, distance: 97.8
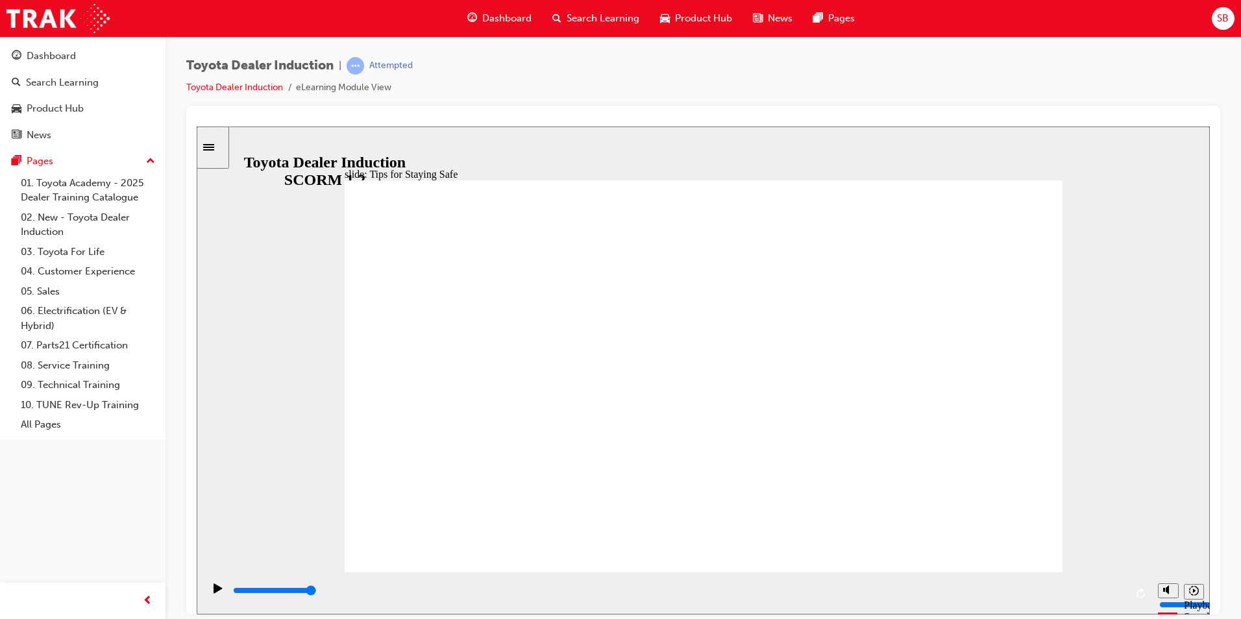
type input "5000"
checkbox input "true"
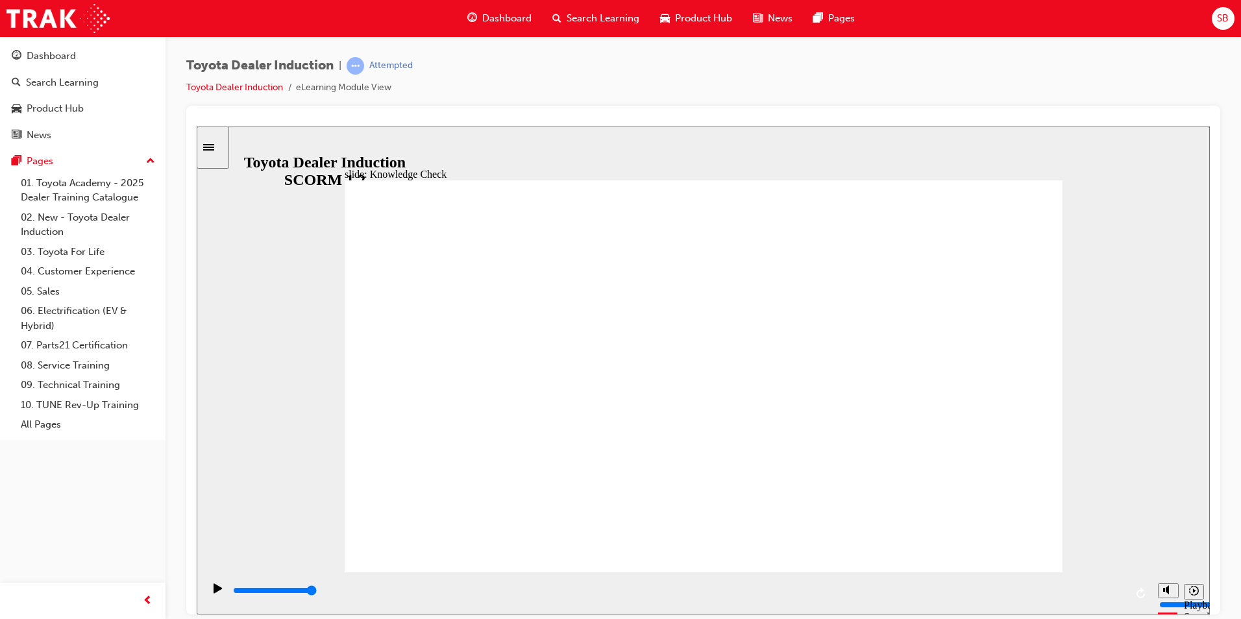
checkbox input "true"
type input "5000"
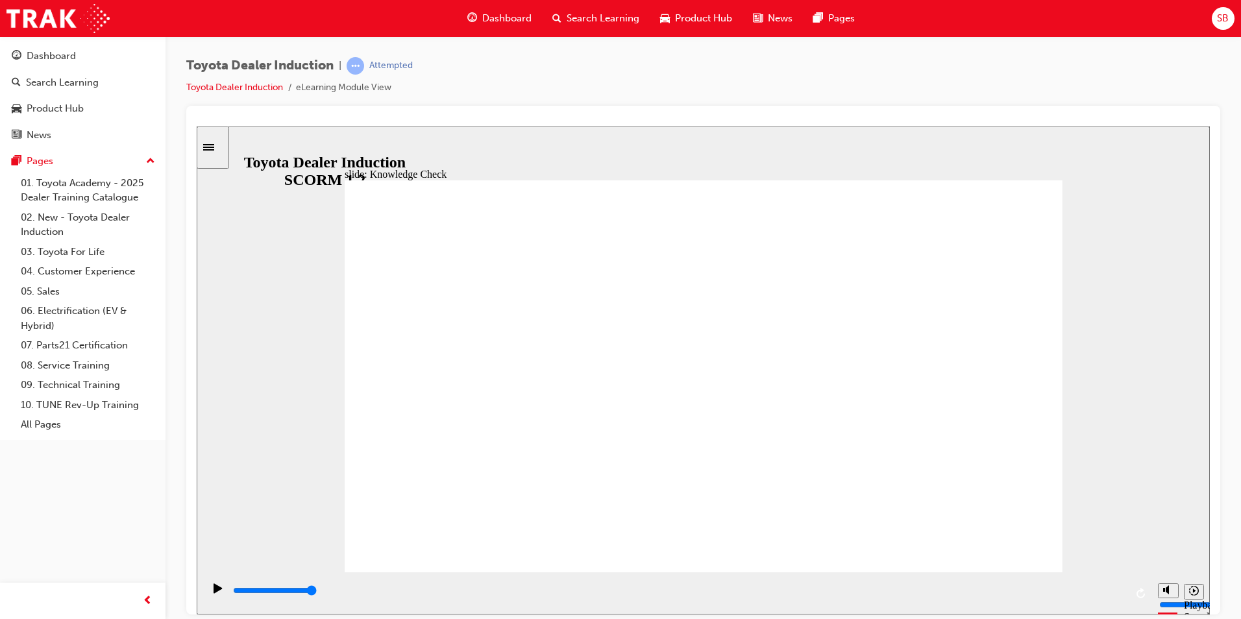
radio input "true"
type input "5000"
checkbox input "true"
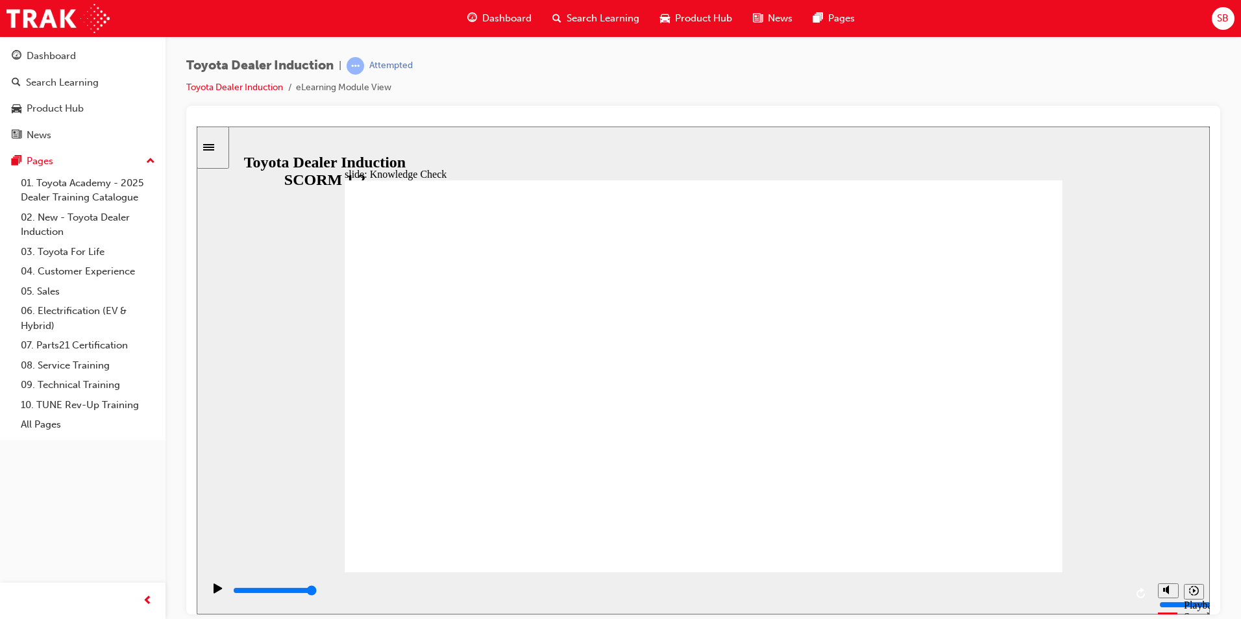
checkbox input "true"
type input "5000"
checkbox input "true"
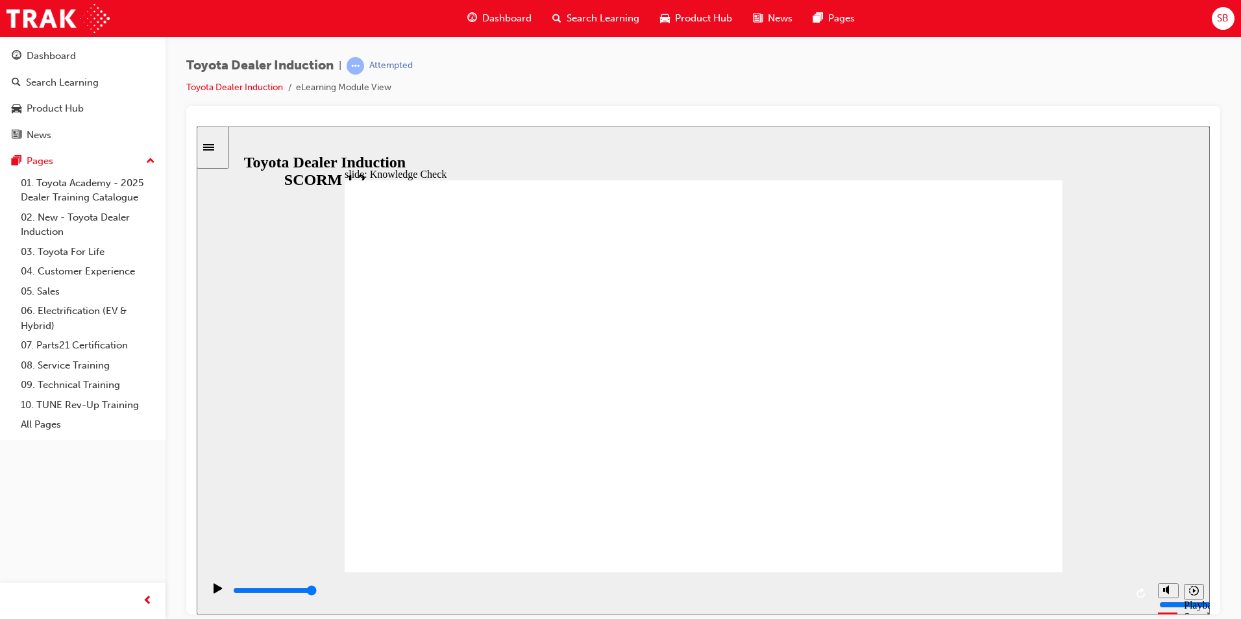
checkbox input "true"
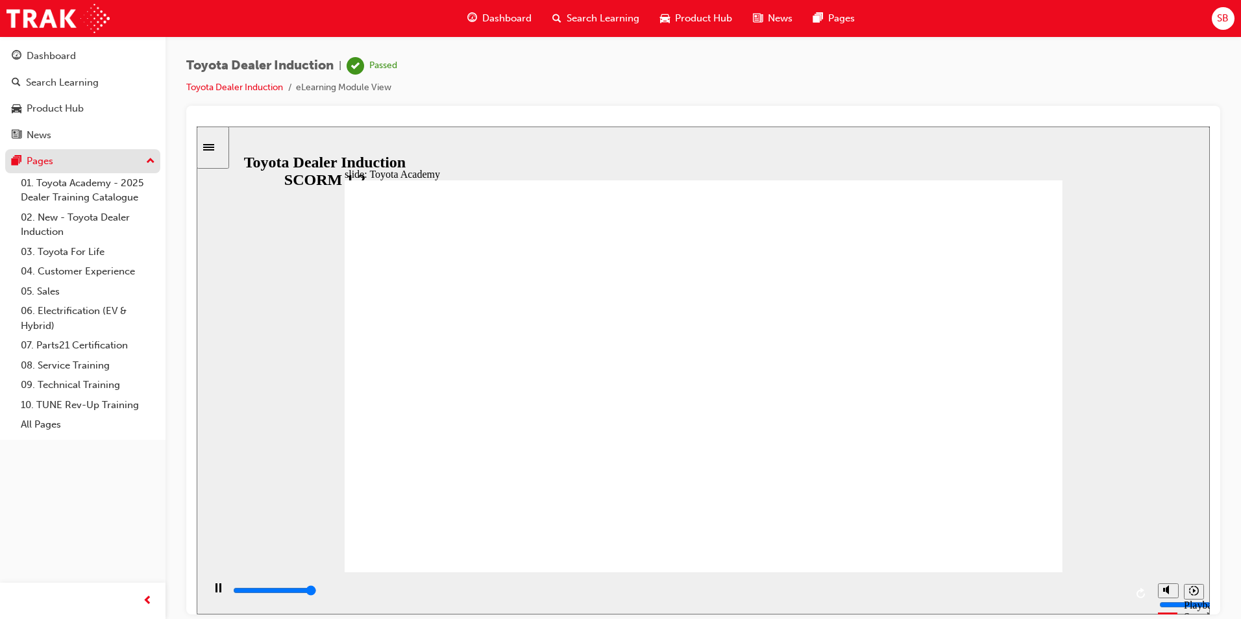
type input "9900"
